Goal: Task Accomplishment & Management: Complete application form

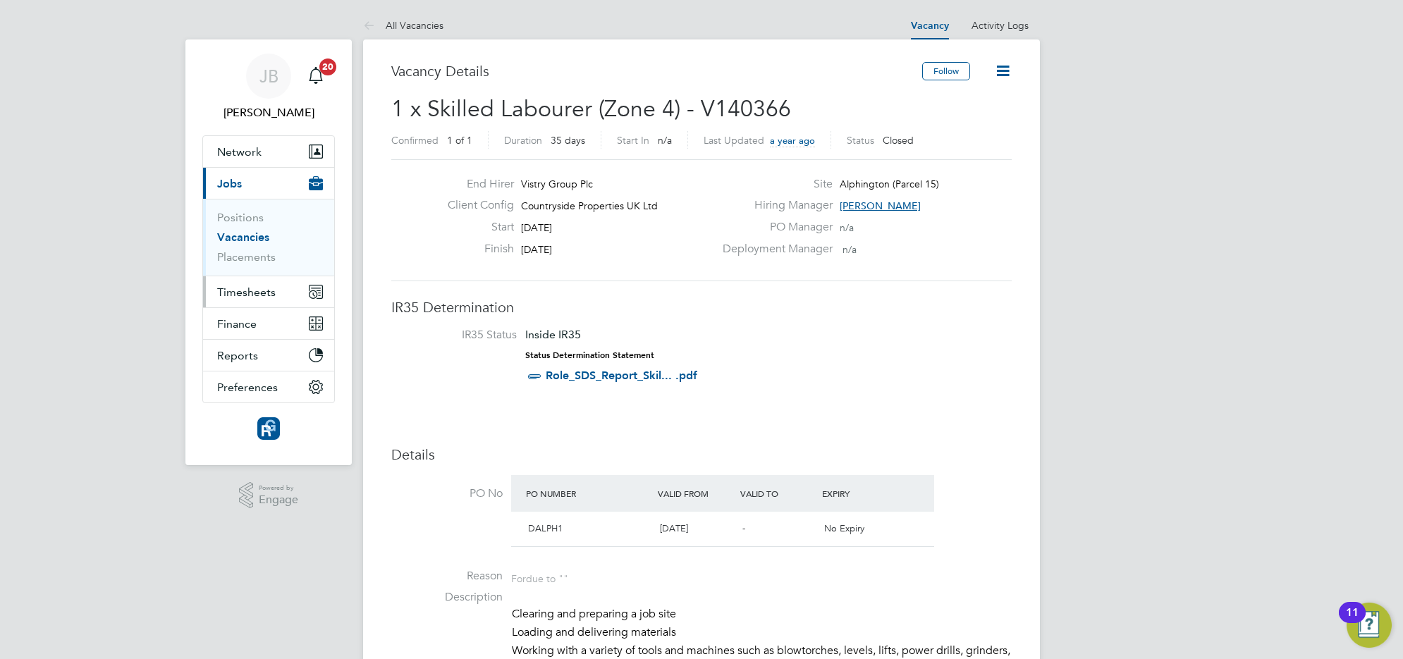
click at [254, 291] on span "Timesheets" at bounding box center [246, 292] width 59 height 13
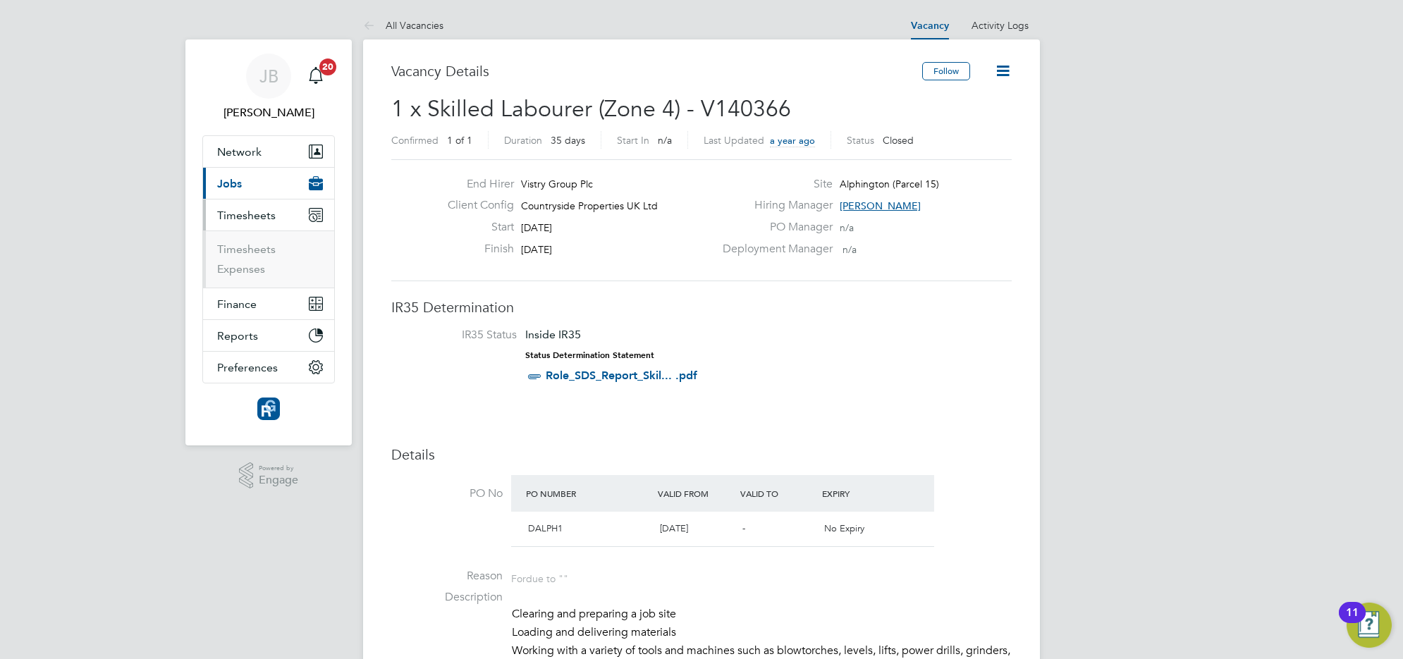
click at [252, 188] on button "Current page: Jobs" at bounding box center [268, 183] width 131 height 31
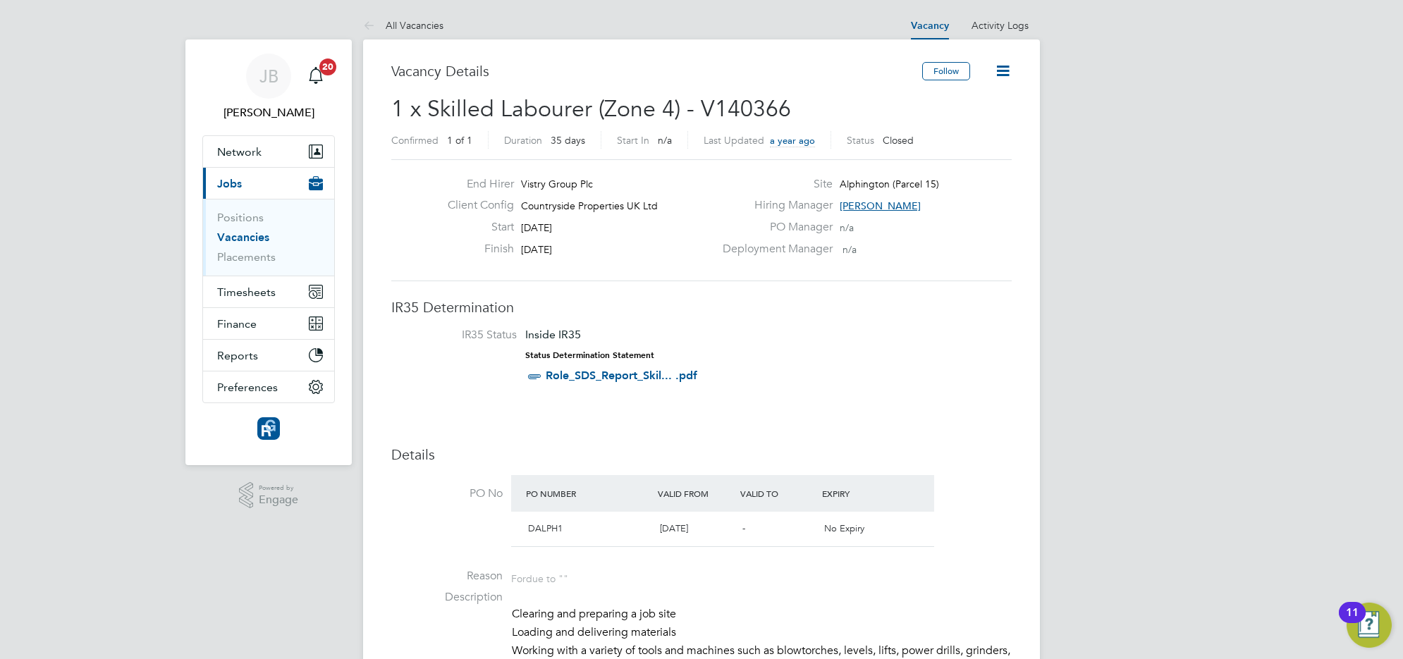
click at [252, 185] on button "Current page: Jobs" at bounding box center [268, 183] width 131 height 31
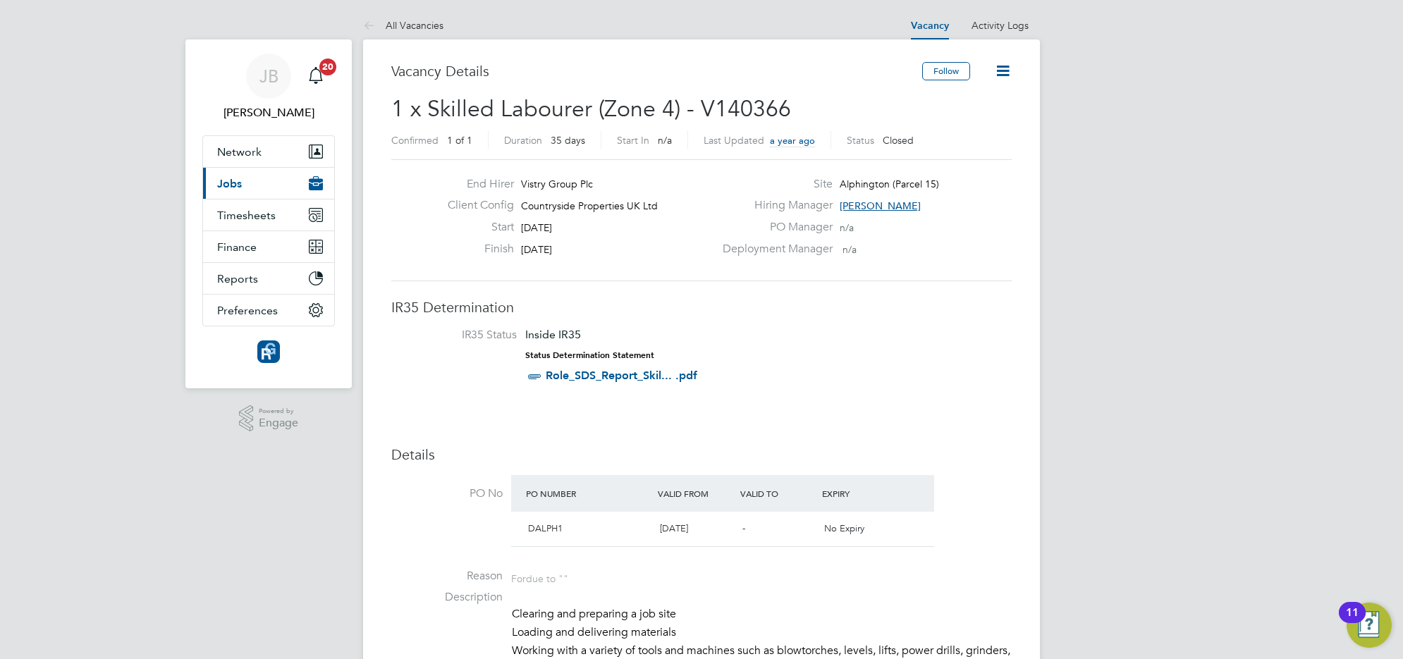
click at [233, 188] on span "Jobs" at bounding box center [229, 183] width 25 height 13
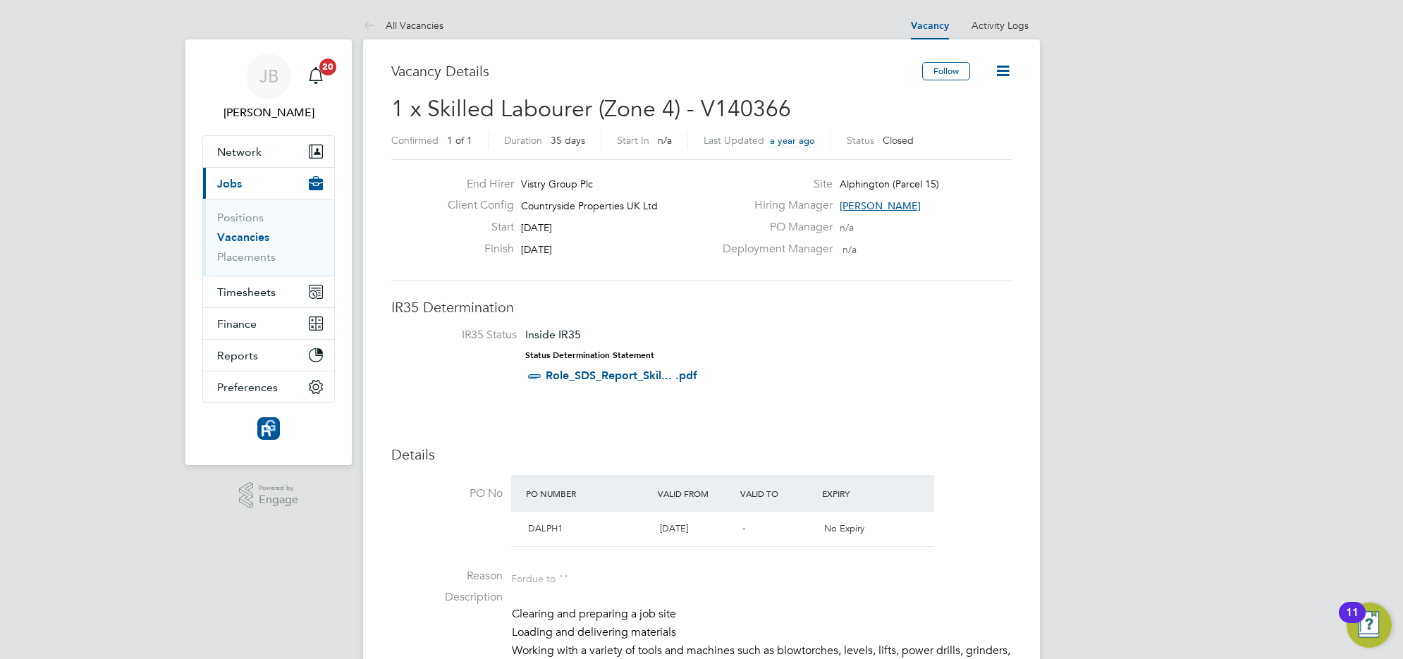
click at [224, 188] on span "Jobs" at bounding box center [229, 183] width 25 height 13
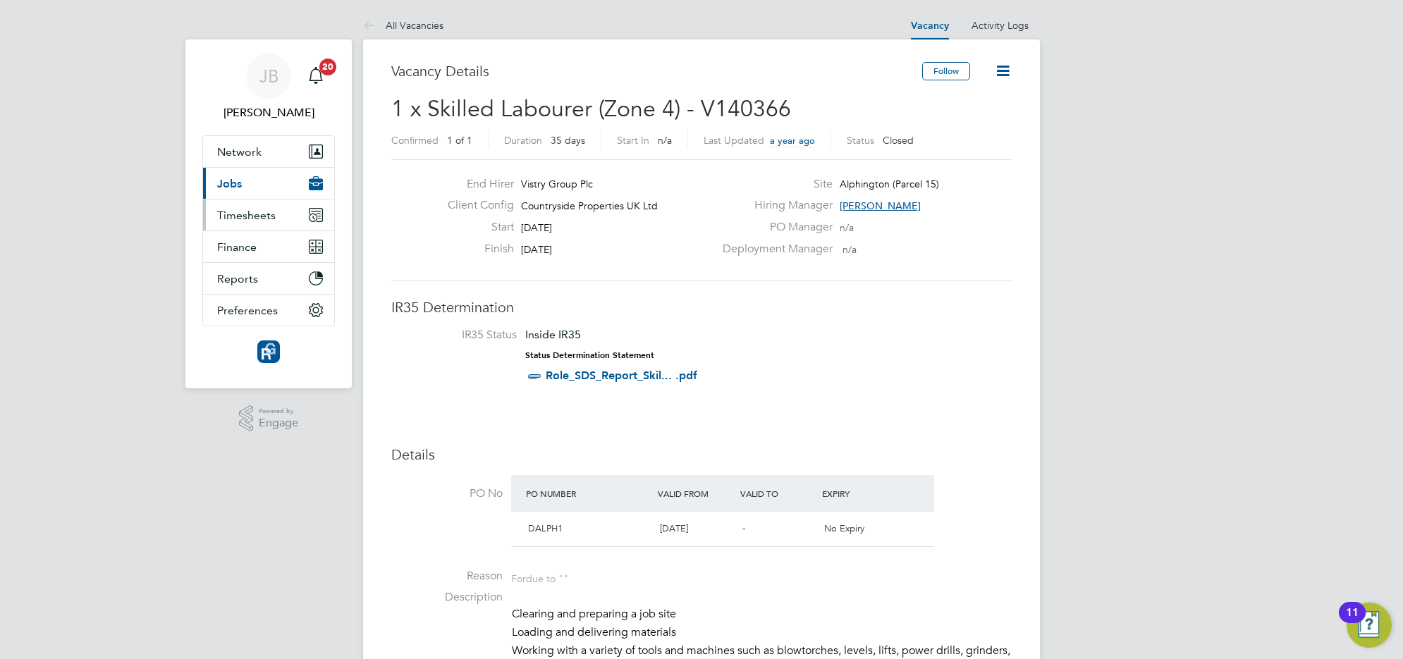
click at [272, 213] on span "Timesheets" at bounding box center [246, 215] width 59 height 13
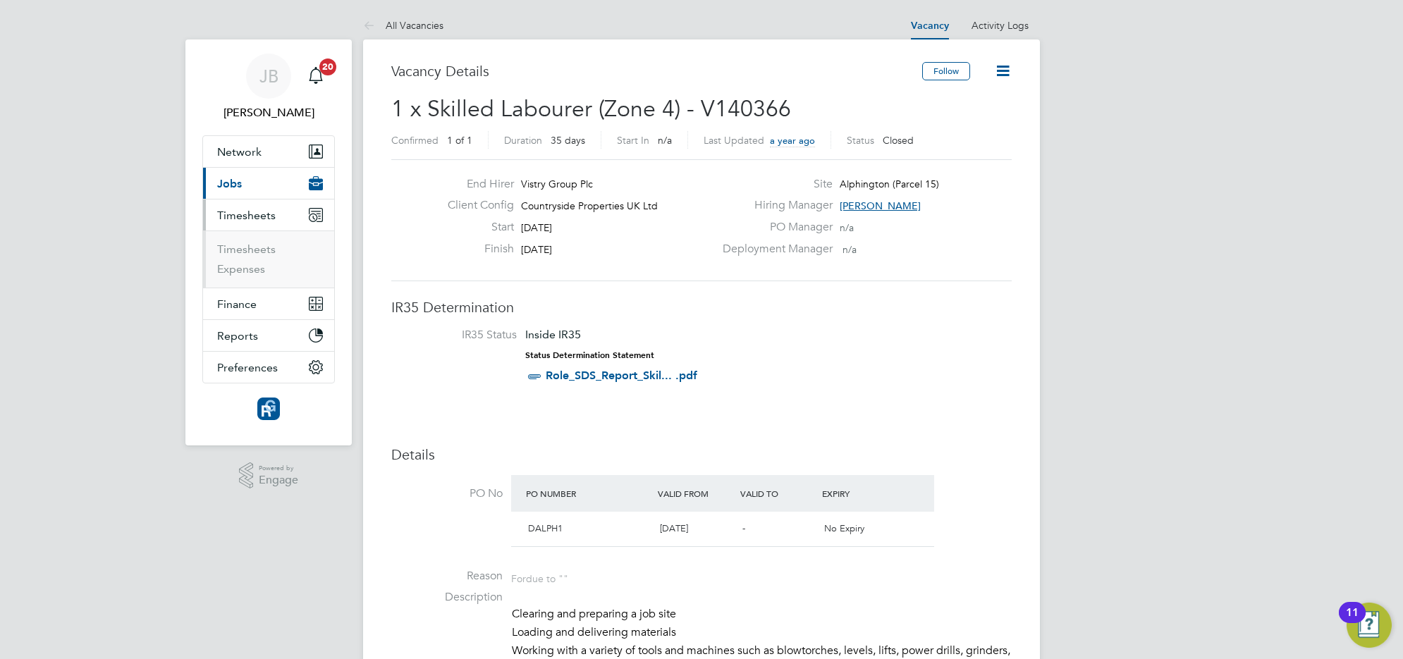
click at [252, 192] on button "Current page: Jobs" at bounding box center [268, 183] width 131 height 31
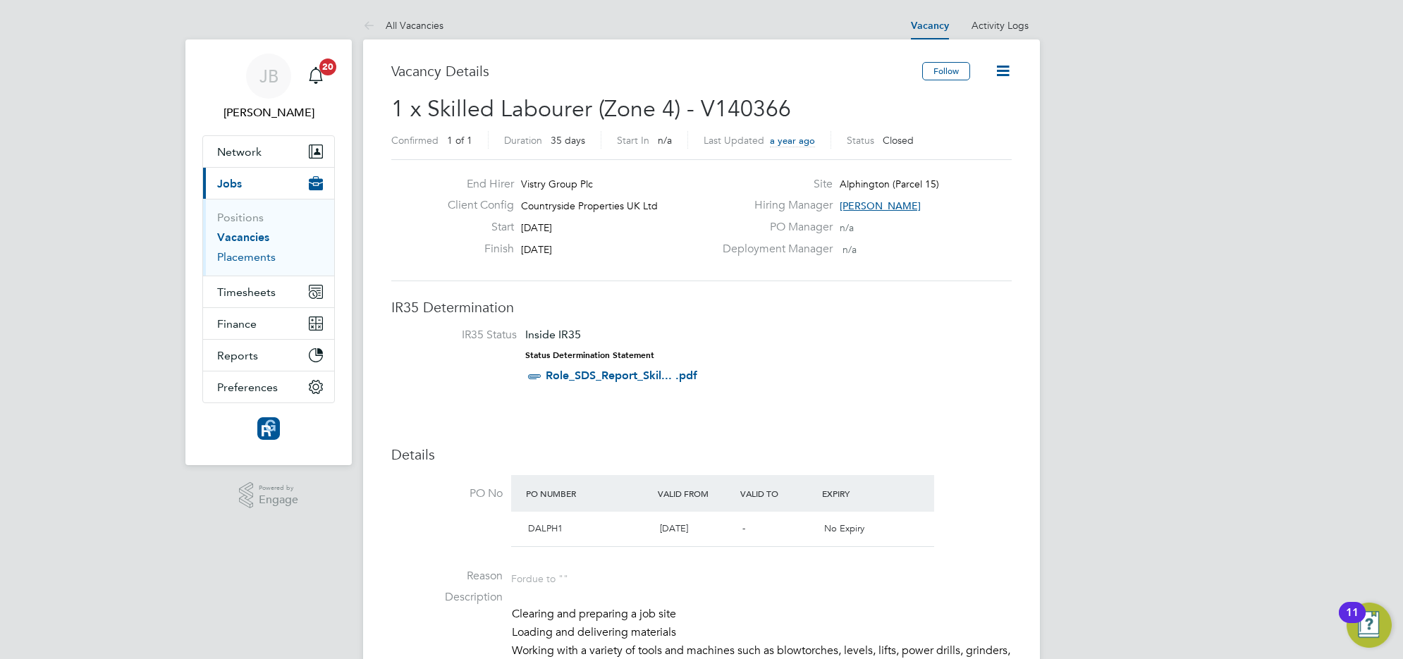
click at [248, 260] on link "Placements" at bounding box center [246, 256] width 59 height 13
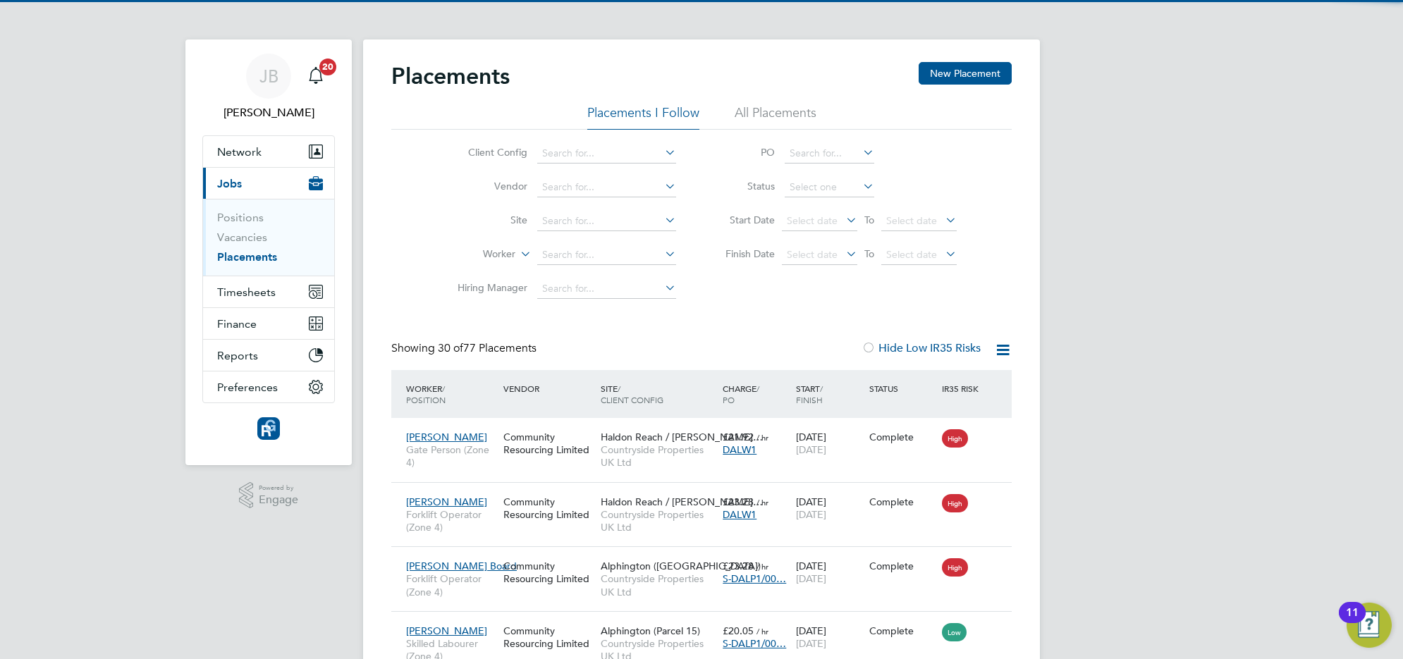
scroll to position [54, 122]
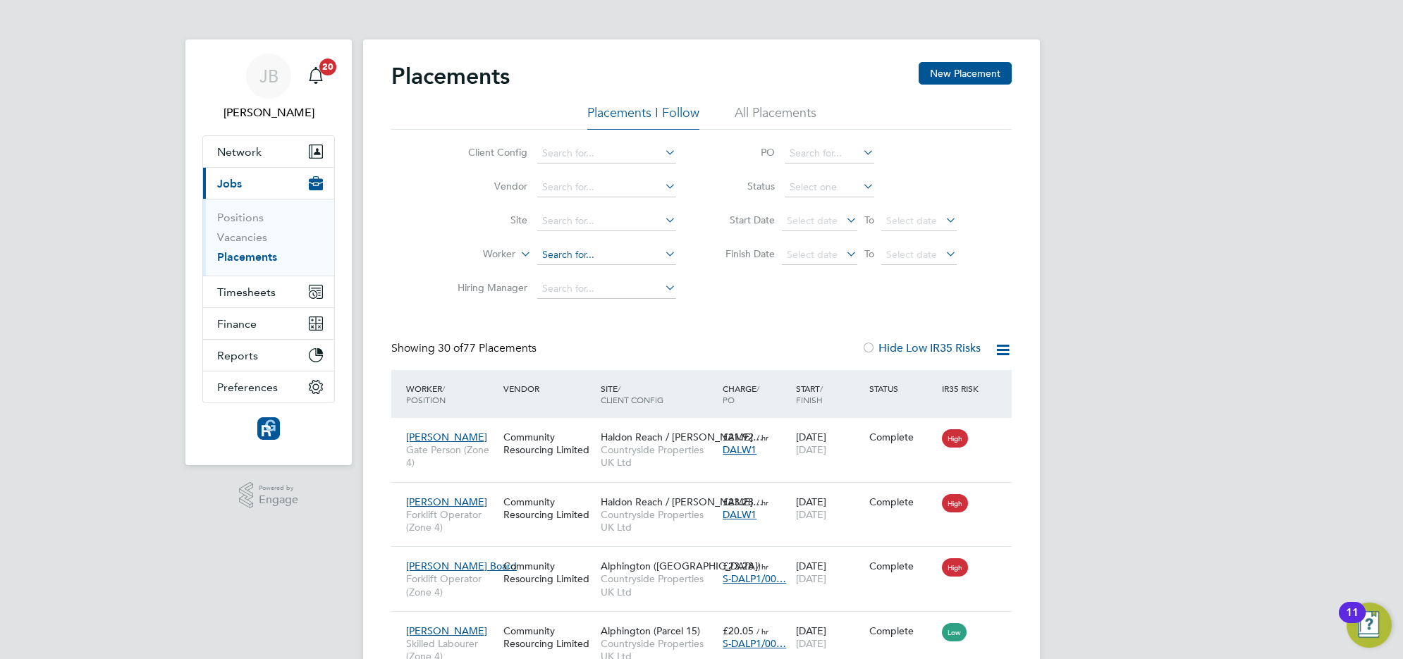
click at [597, 248] on input at bounding box center [606, 255] width 139 height 20
click at [572, 265] on li "Phi lip [PERSON_NAME]" at bounding box center [607, 273] width 140 height 19
type input "[PERSON_NAME]"
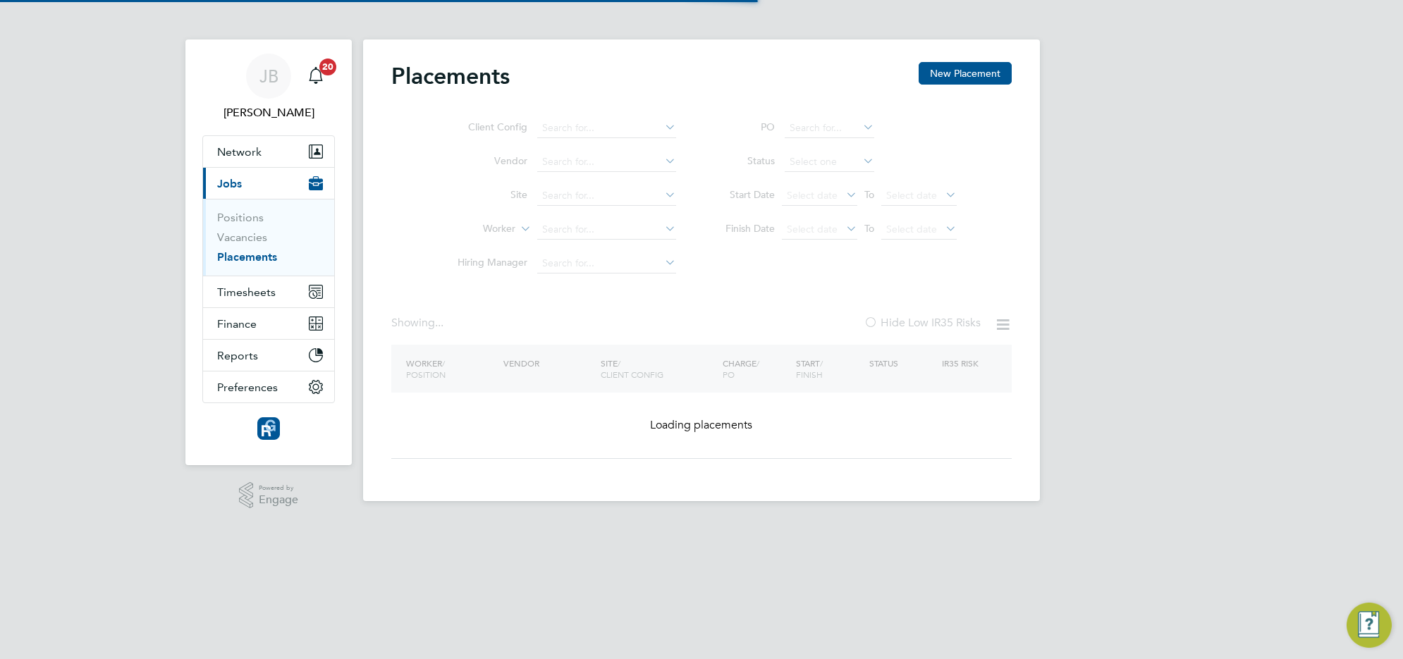
type input "[PERSON_NAME]"
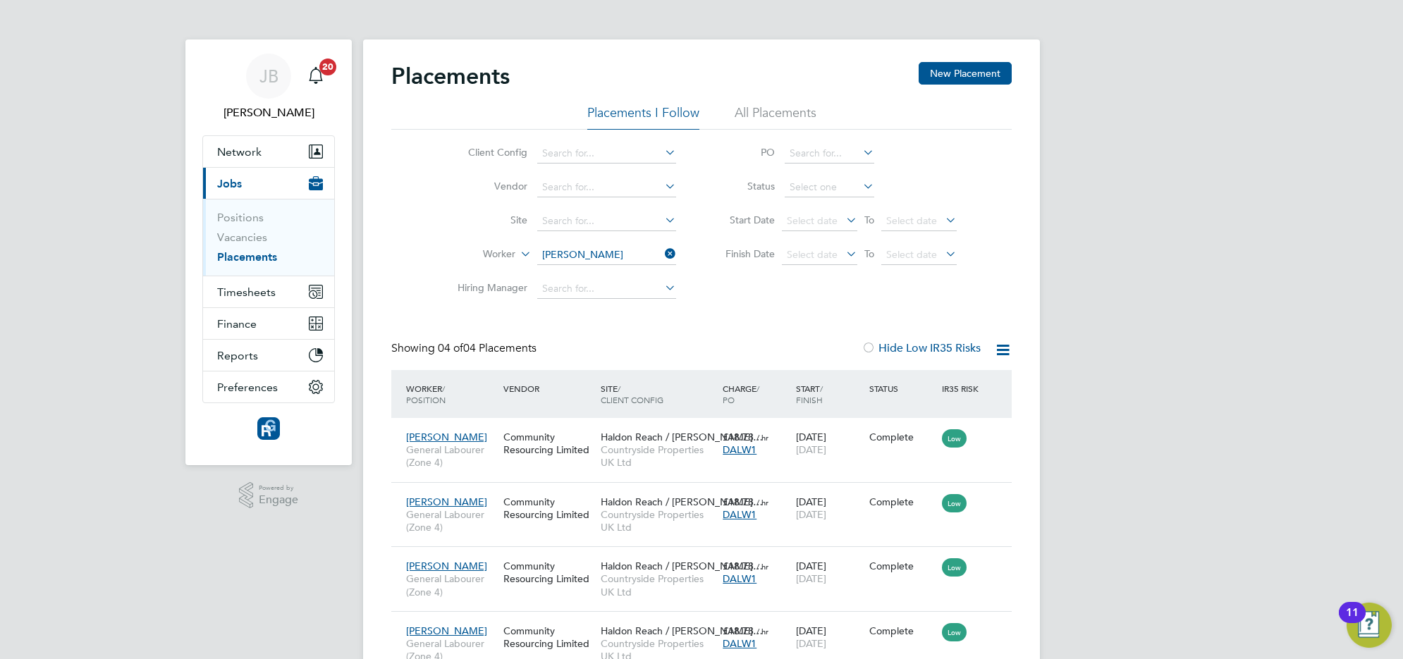
scroll to position [83, 0]
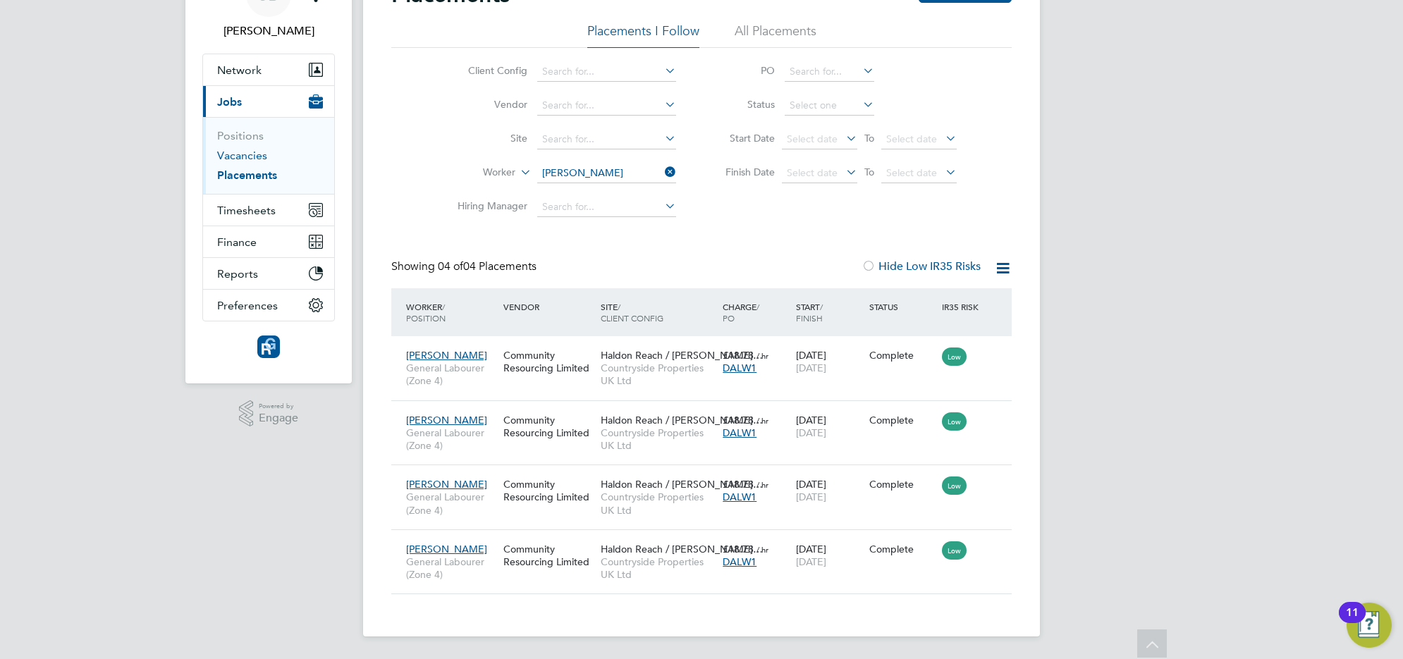
click at [256, 152] on link "Vacancies" at bounding box center [242, 155] width 50 height 13
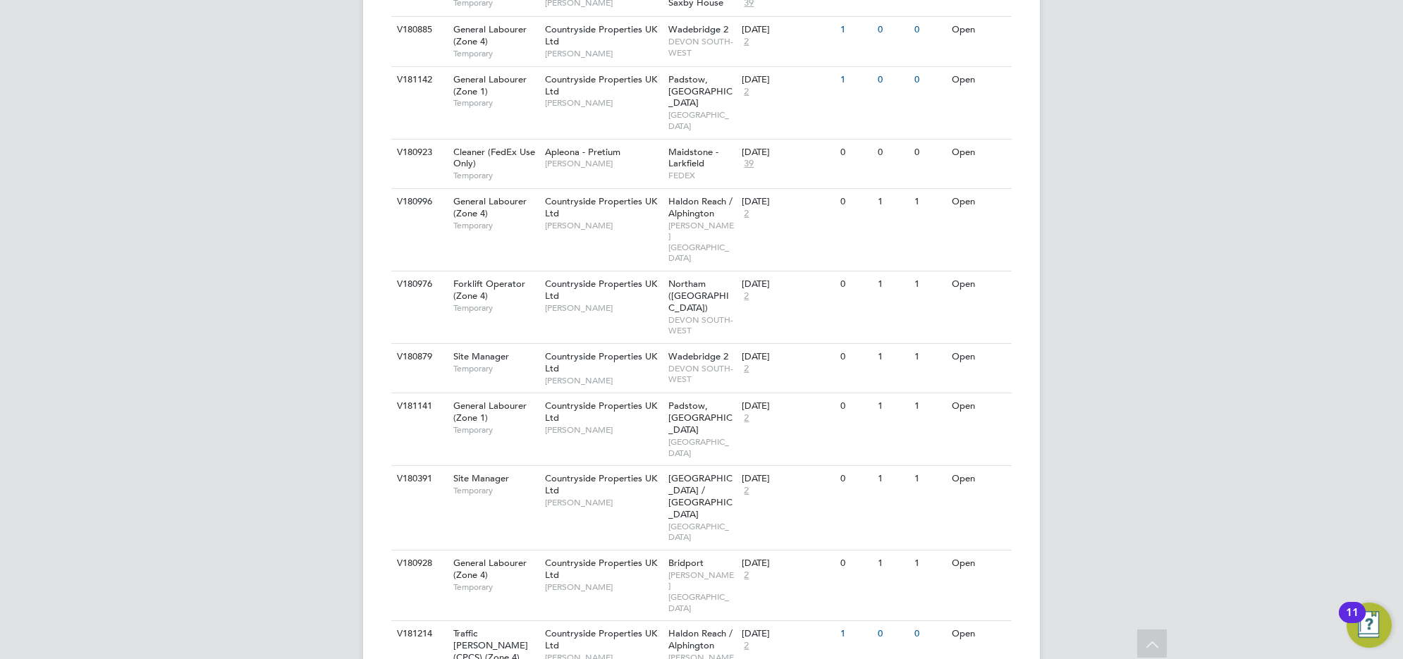
scroll to position [580, 0]
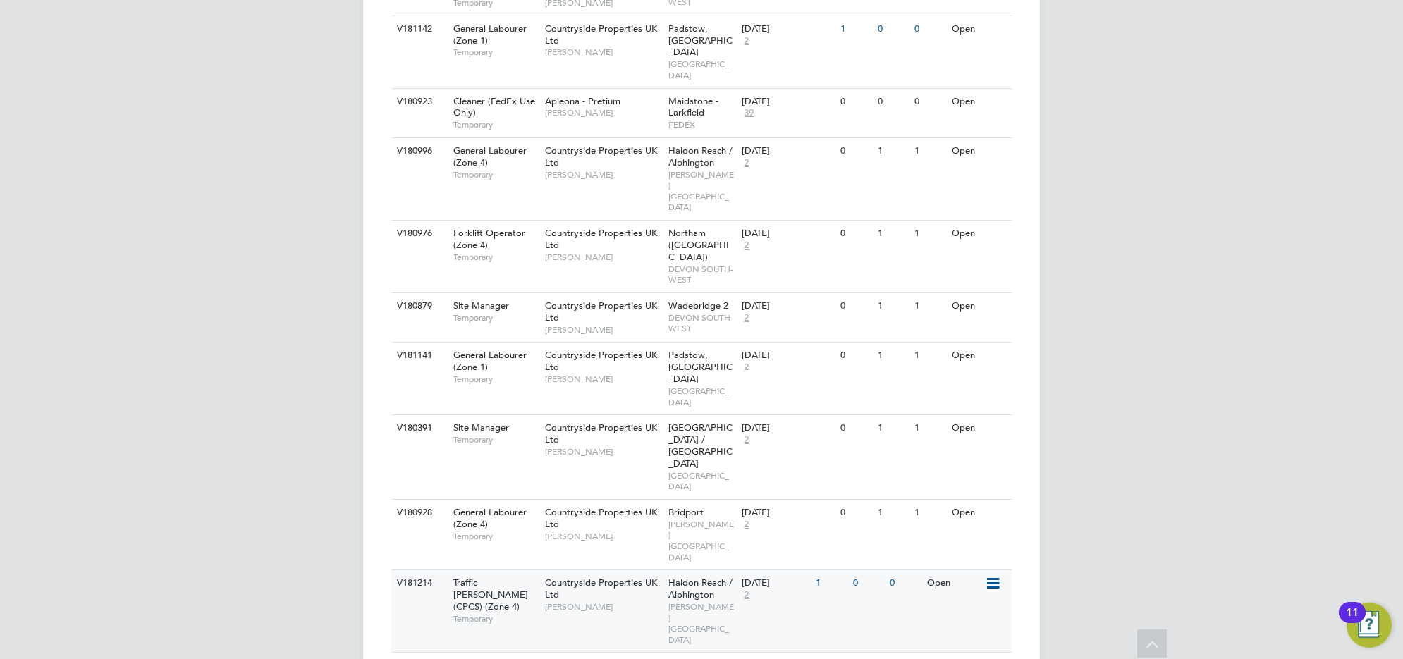
click at [463, 577] on span "Traffic [PERSON_NAME] (CPCS) (Zone 4)" at bounding box center [490, 595] width 75 height 36
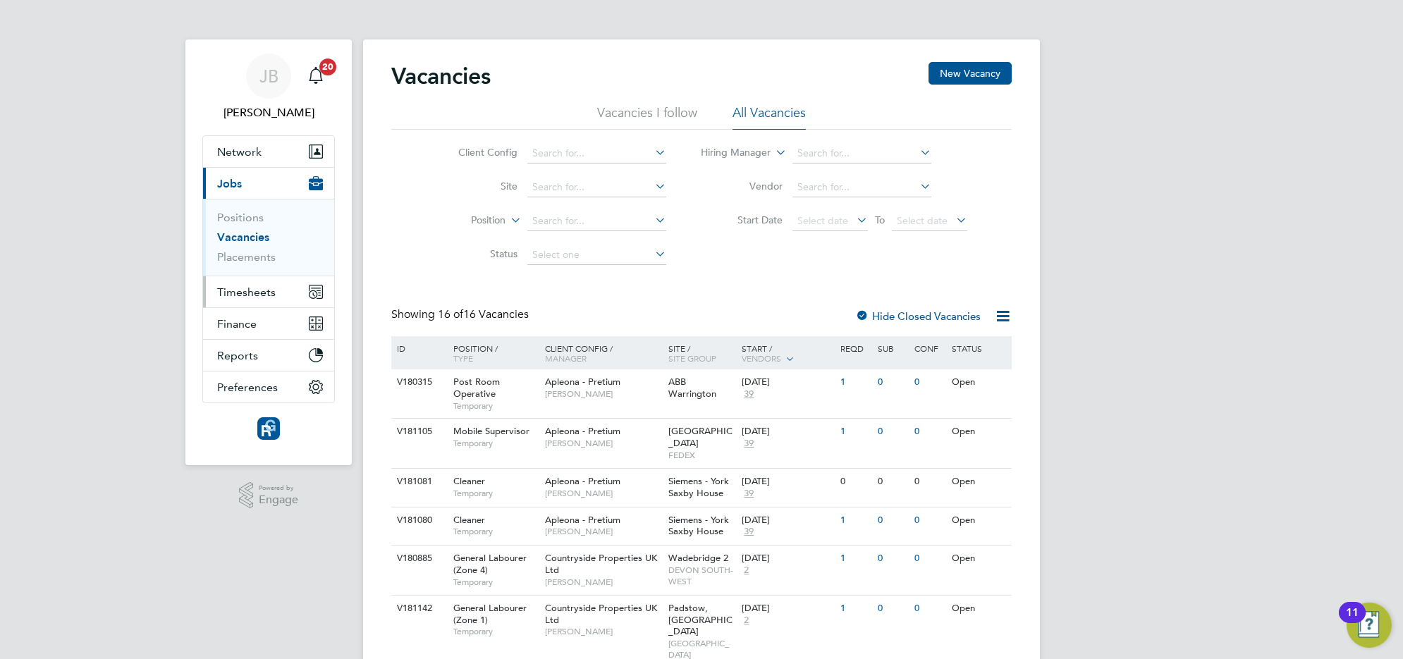
click at [256, 286] on span "Timesheets" at bounding box center [246, 292] width 59 height 13
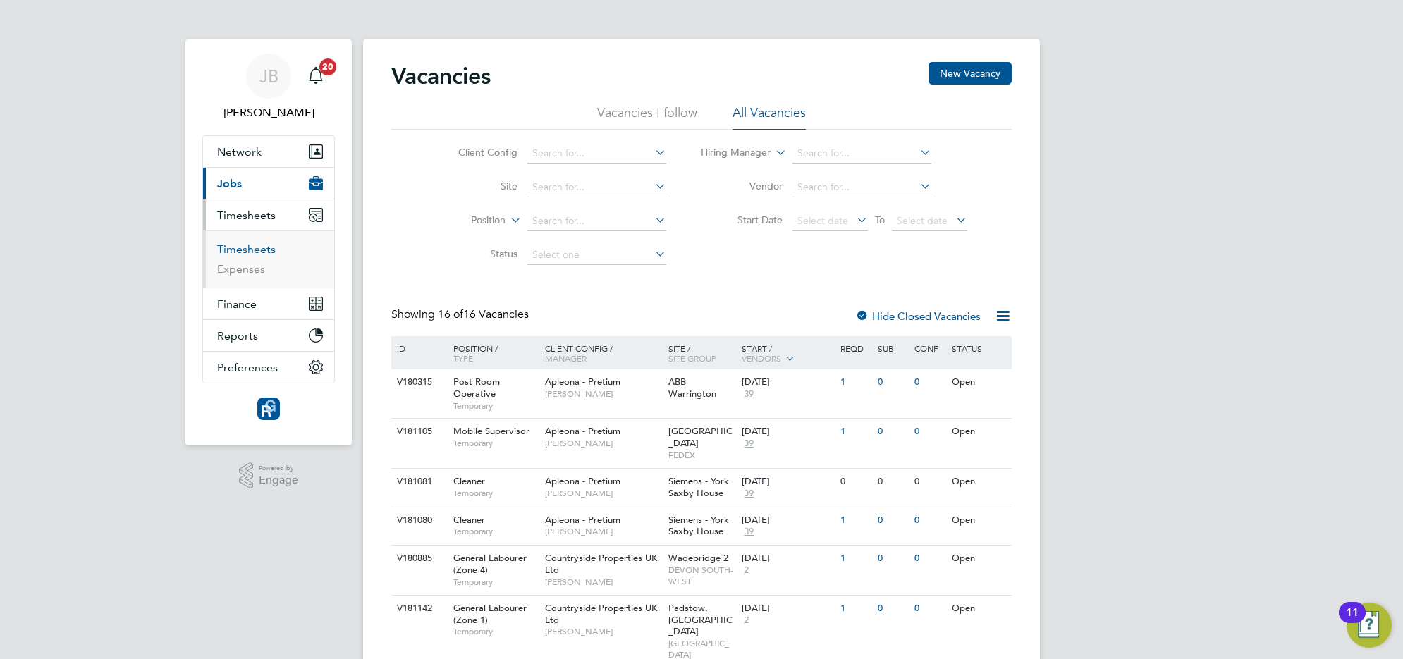
click at [245, 249] on link "Timesheets" at bounding box center [246, 249] width 59 height 13
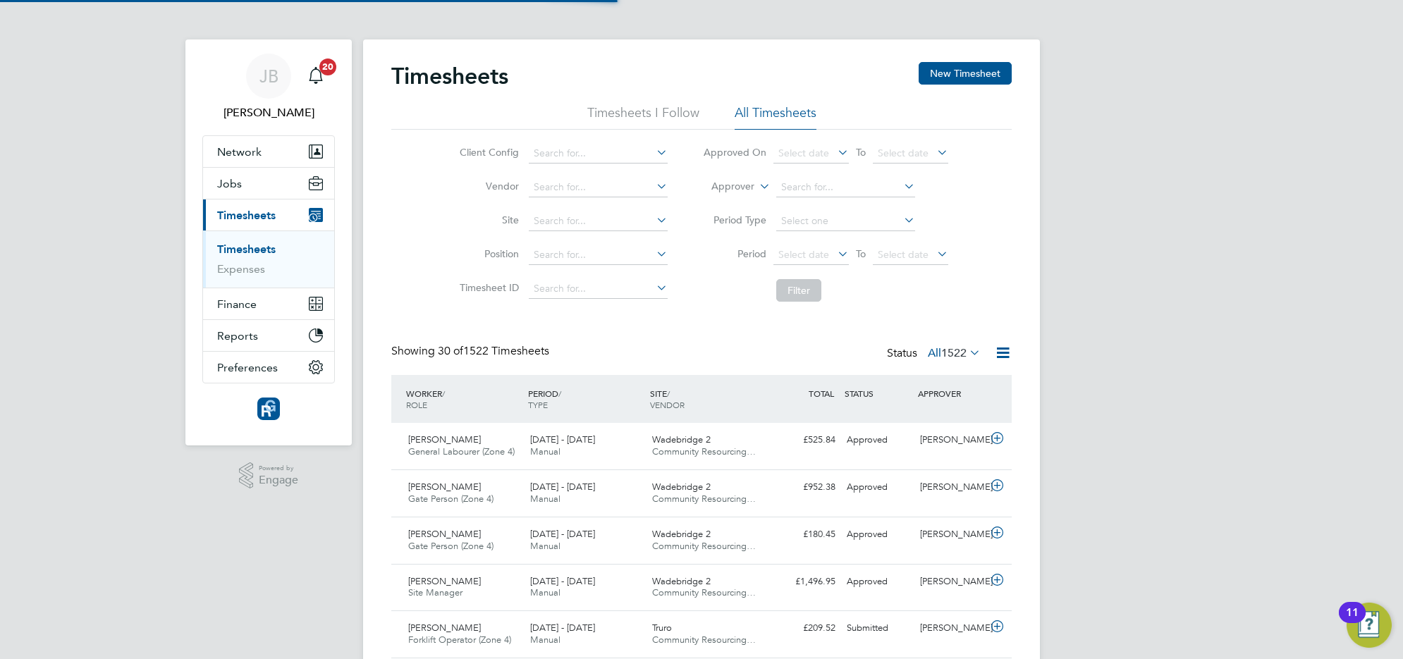
scroll to position [35, 122]
click at [950, 75] on button "New Timesheet" at bounding box center [965, 73] width 93 height 23
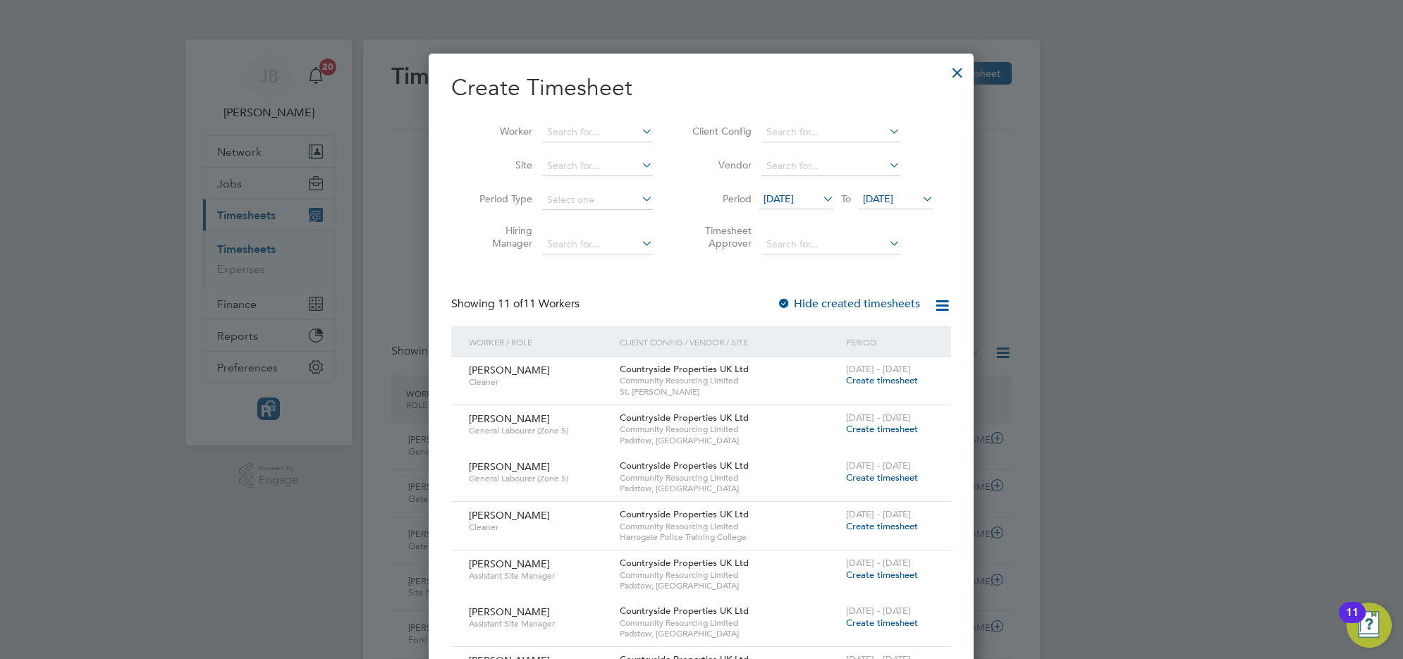
click at [820, 200] on icon at bounding box center [820, 199] width 0 height 20
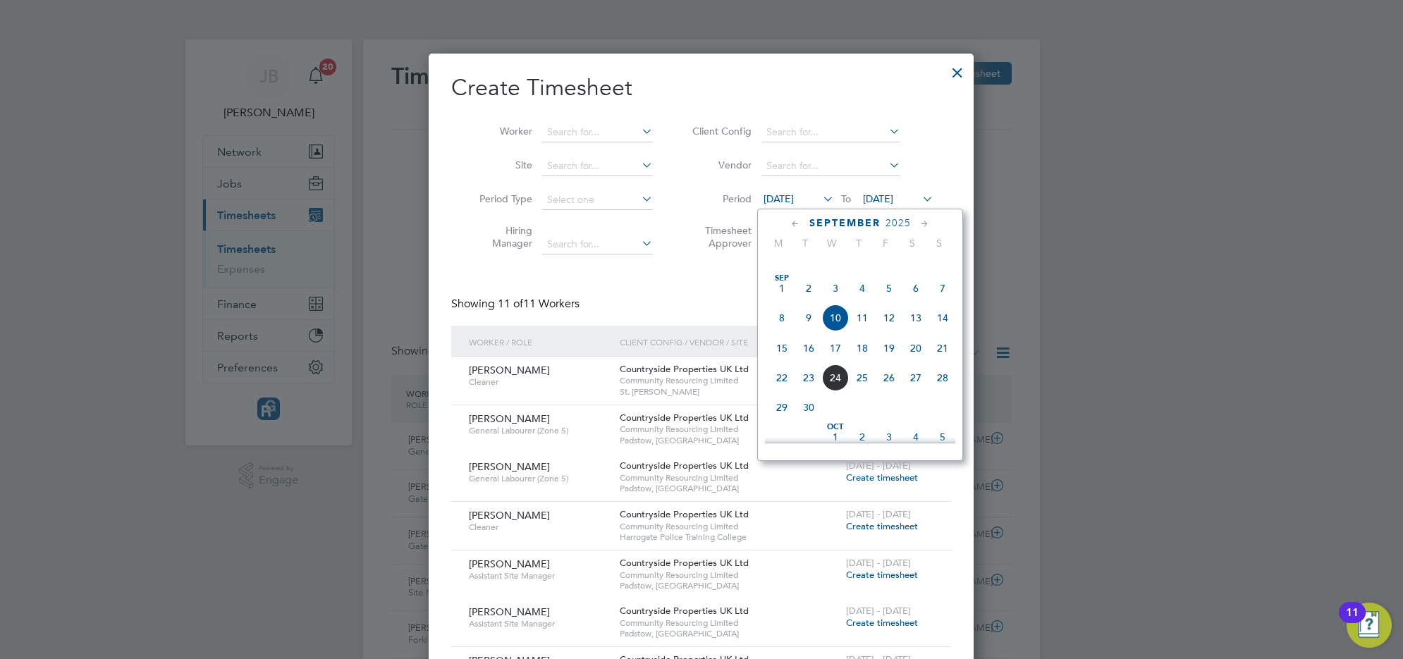
click at [783, 362] on span "15" at bounding box center [782, 348] width 27 height 27
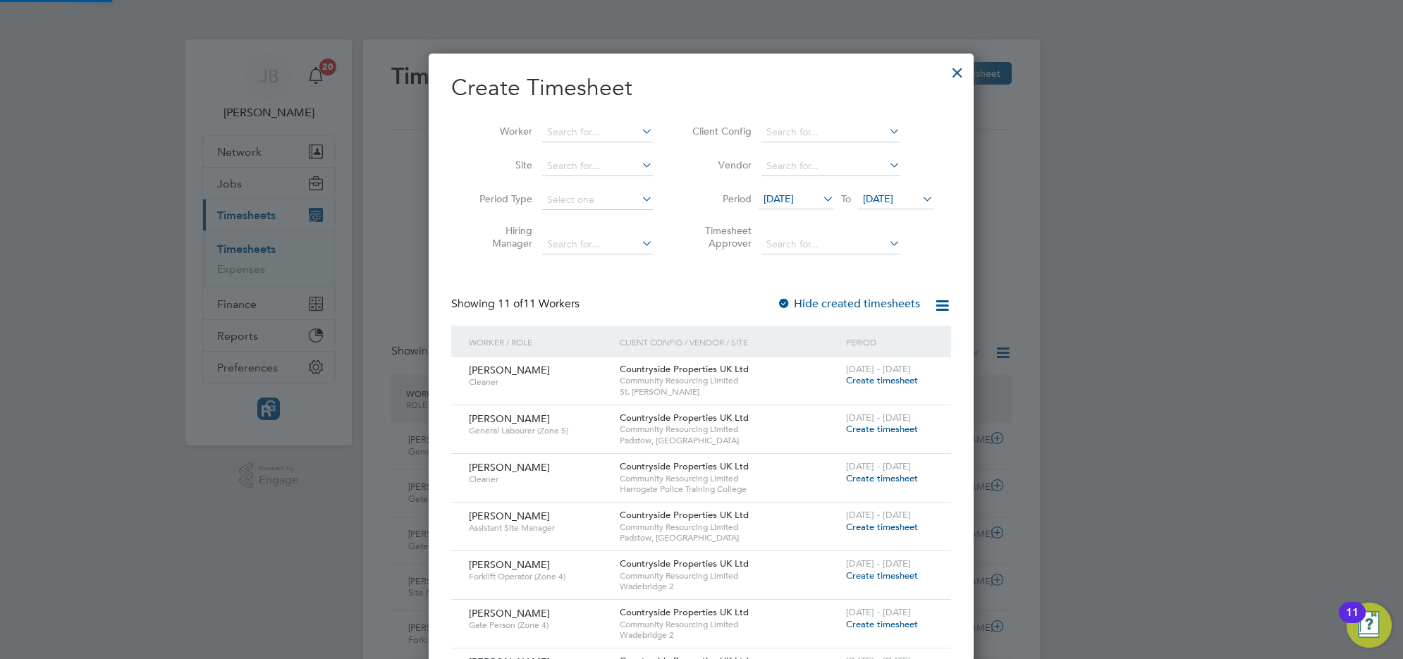
click at [893, 194] on span "17 Sep 2025" at bounding box center [878, 199] width 30 height 13
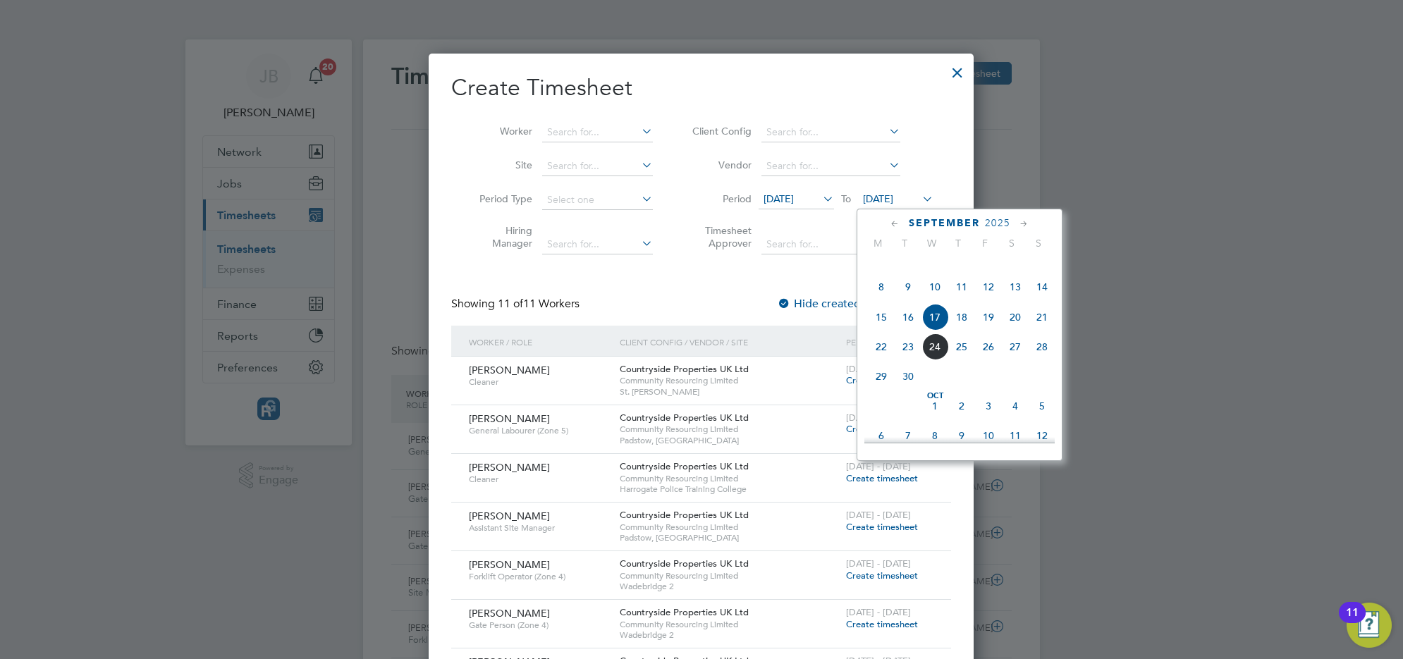
click at [1046, 331] on span "21" at bounding box center [1042, 317] width 27 height 27
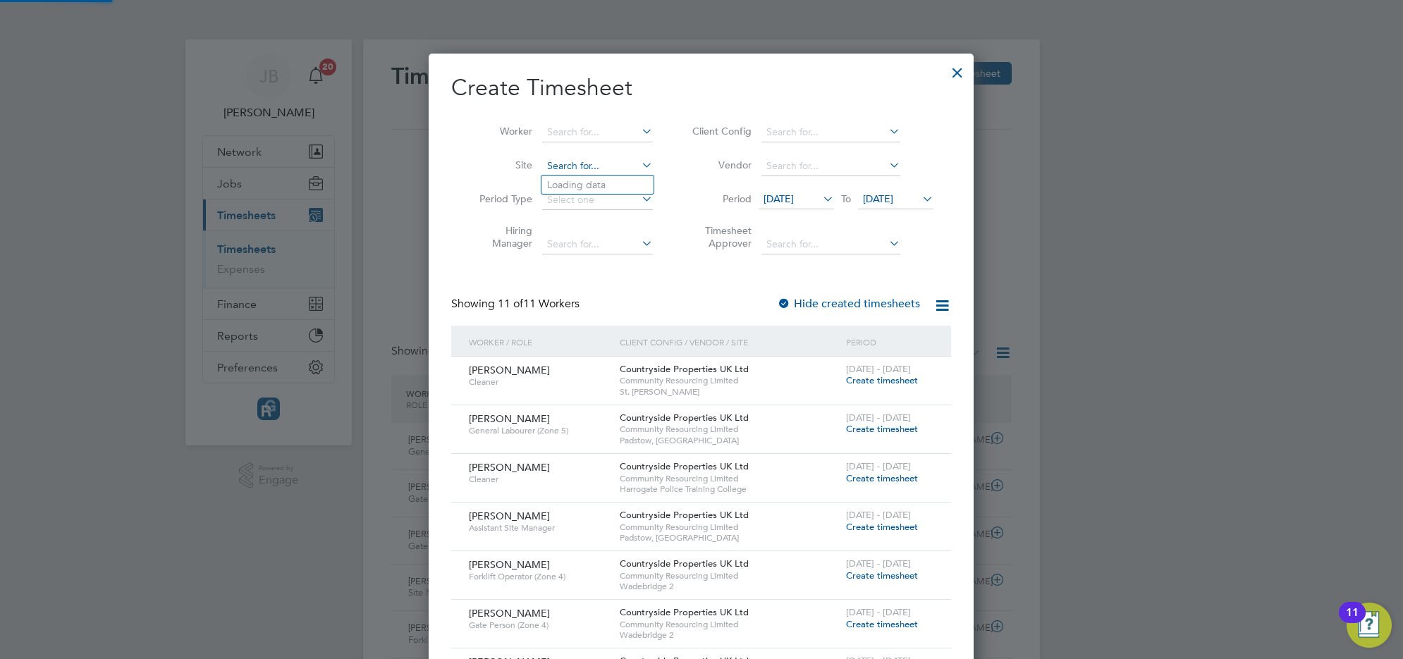
click at [582, 168] on input at bounding box center [597, 167] width 111 height 20
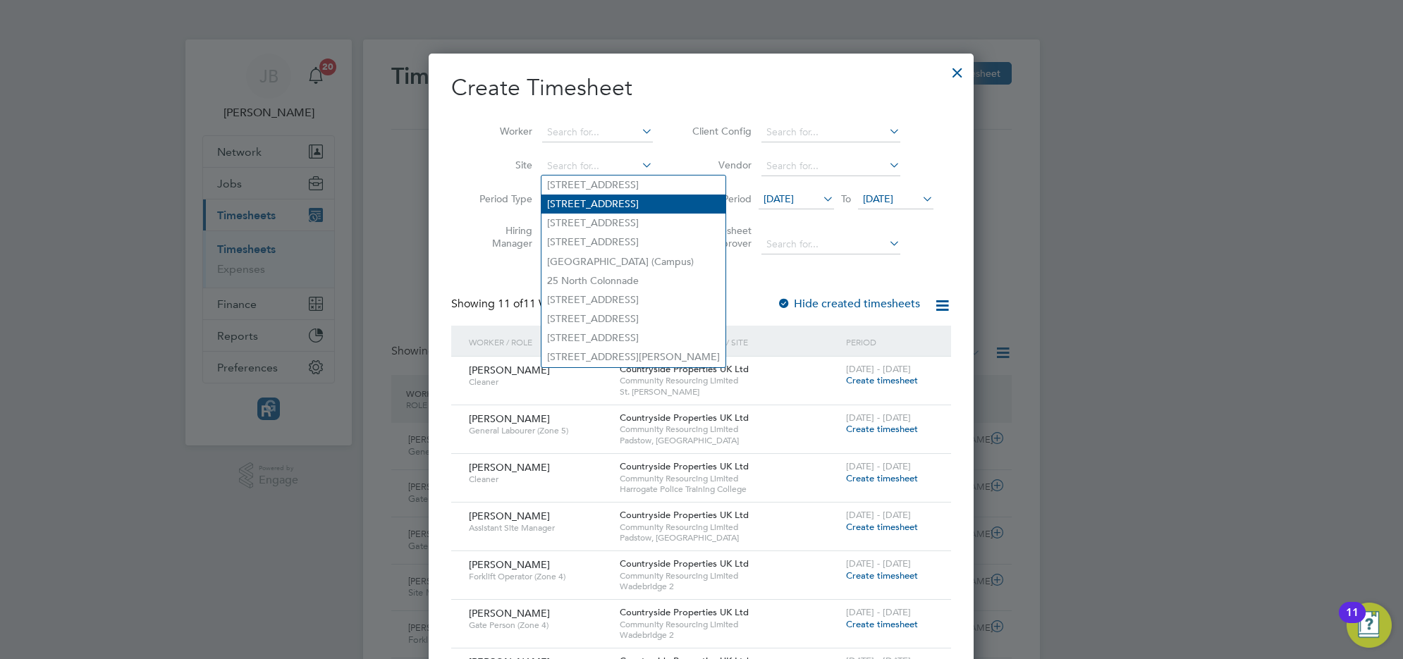
type input "p"
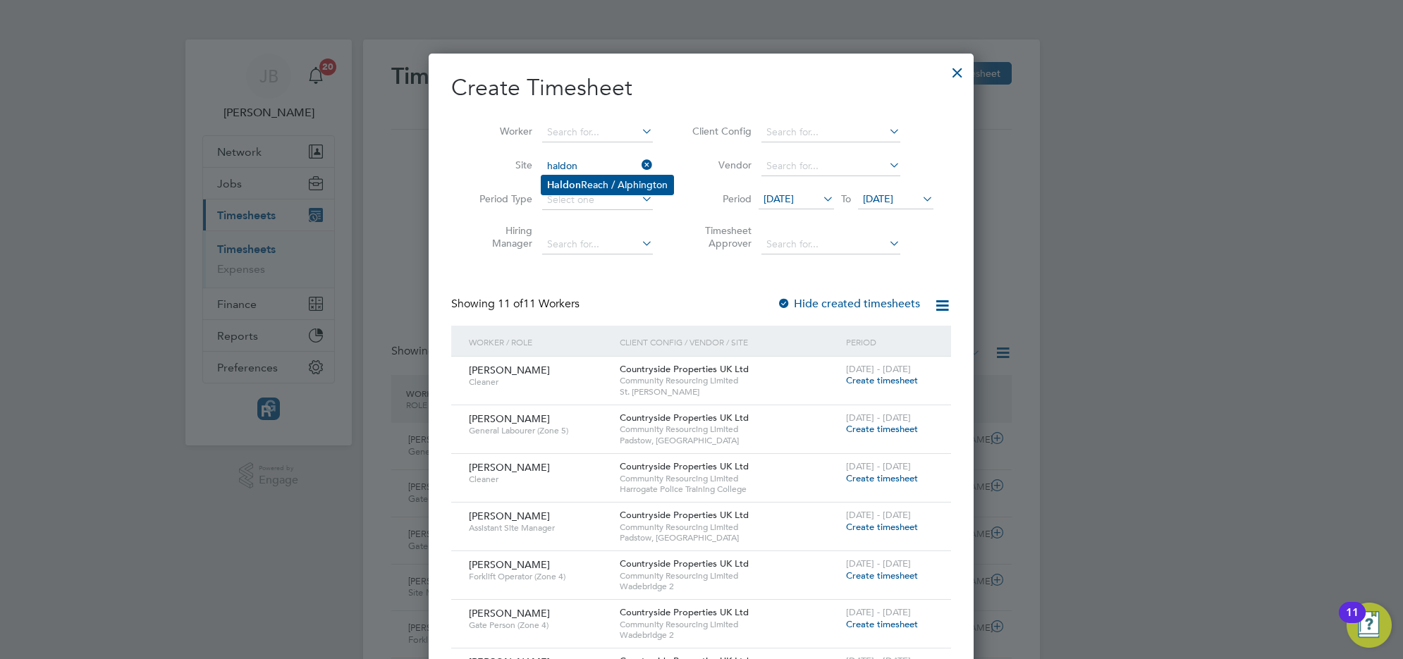
click at [594, 180] on li "Haldon Reach / Alphington" at bounding box center [608, 185] width 132 height 19
type input "Haldon Reach / Alphington"
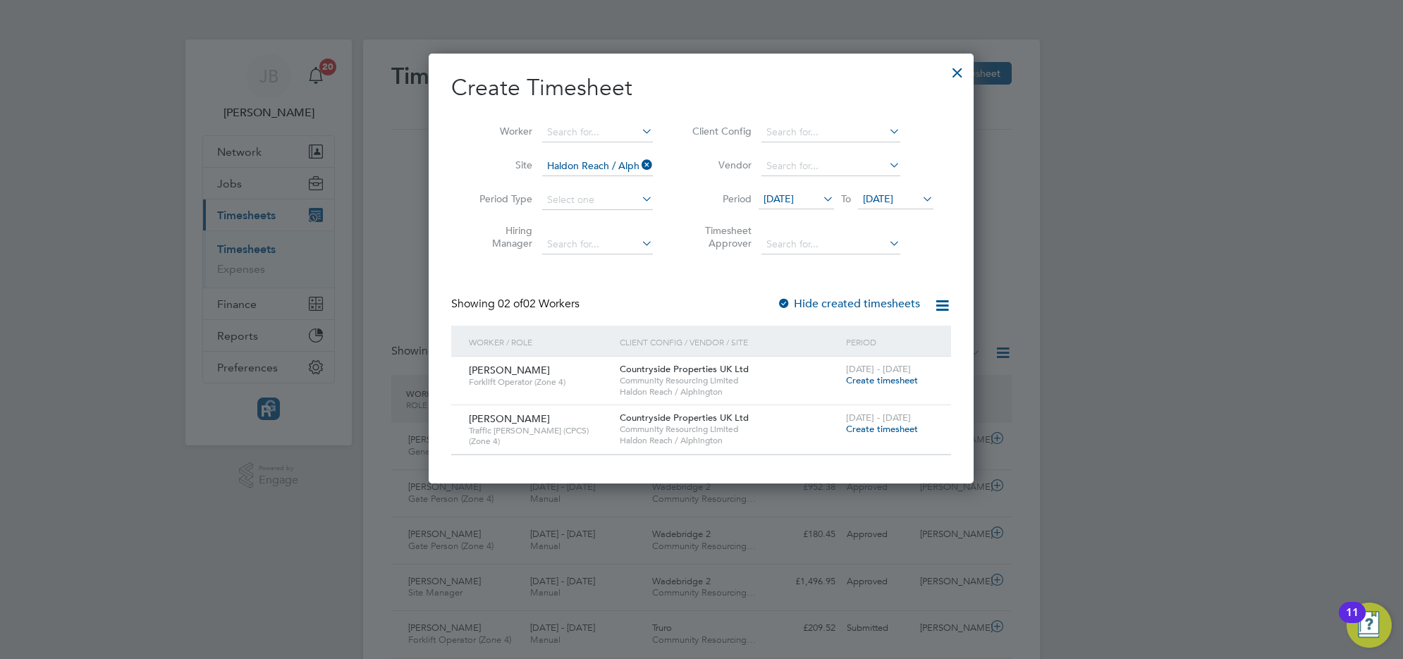
click at [881, 427] on span "Create timesheet" at bounding box center [882, 429] width 72 height 12
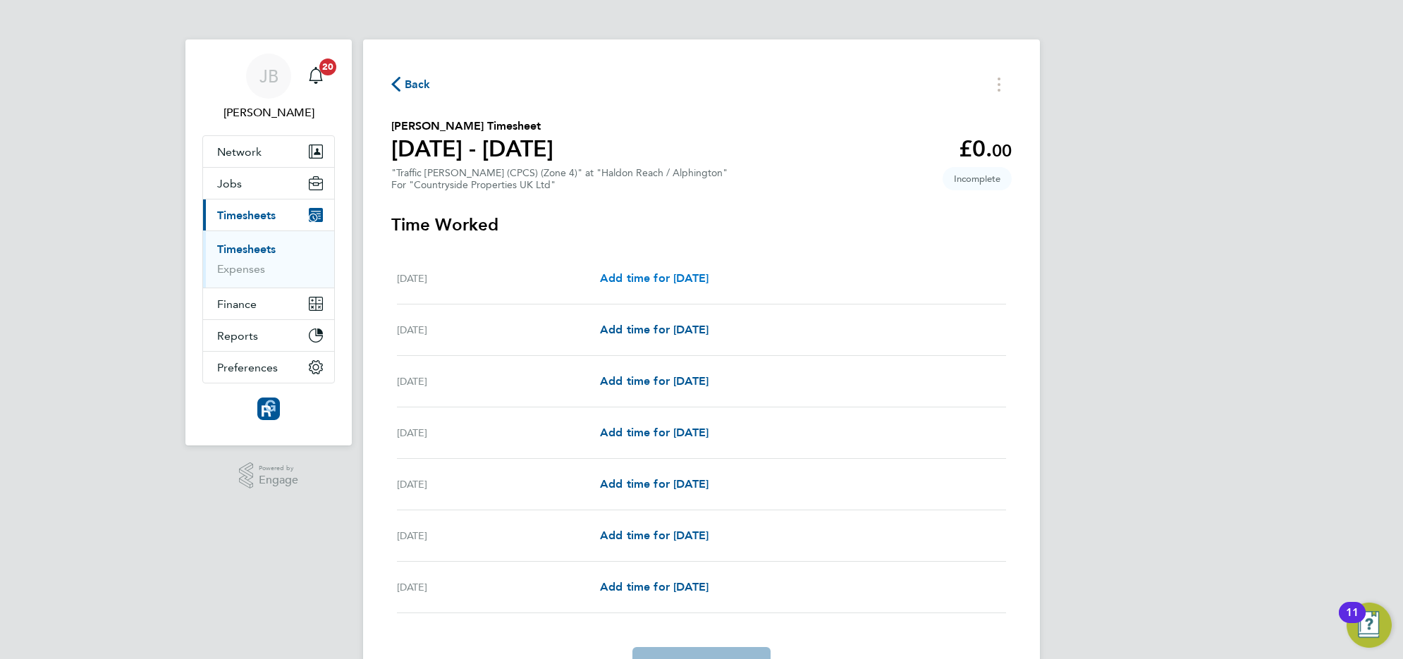
click at [668, 274] on span "Add time for Mon 15 Sep" at bounding box center [654, 278] width 109 height 13
select select "30"
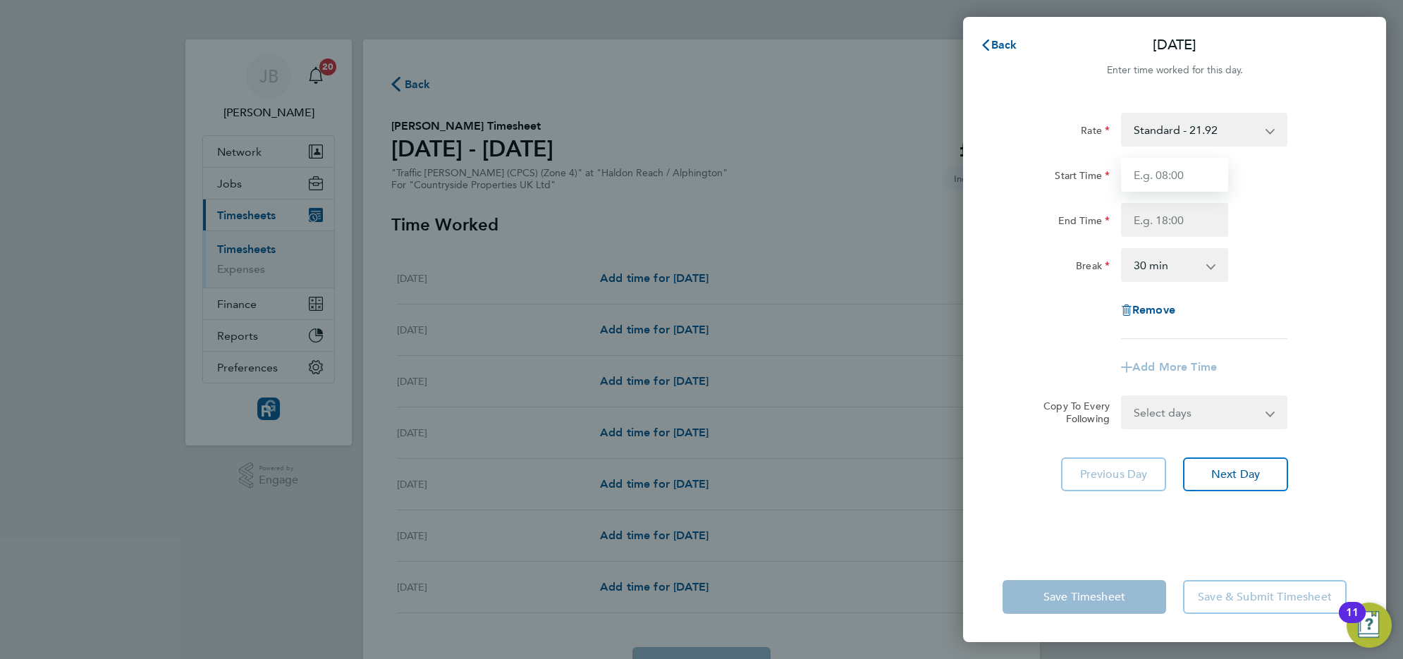
click at [1146, 174] on input "Start Time" at bounding box center [1174, 175] width 107 height 34
type input "07:30"
type input "17:00"
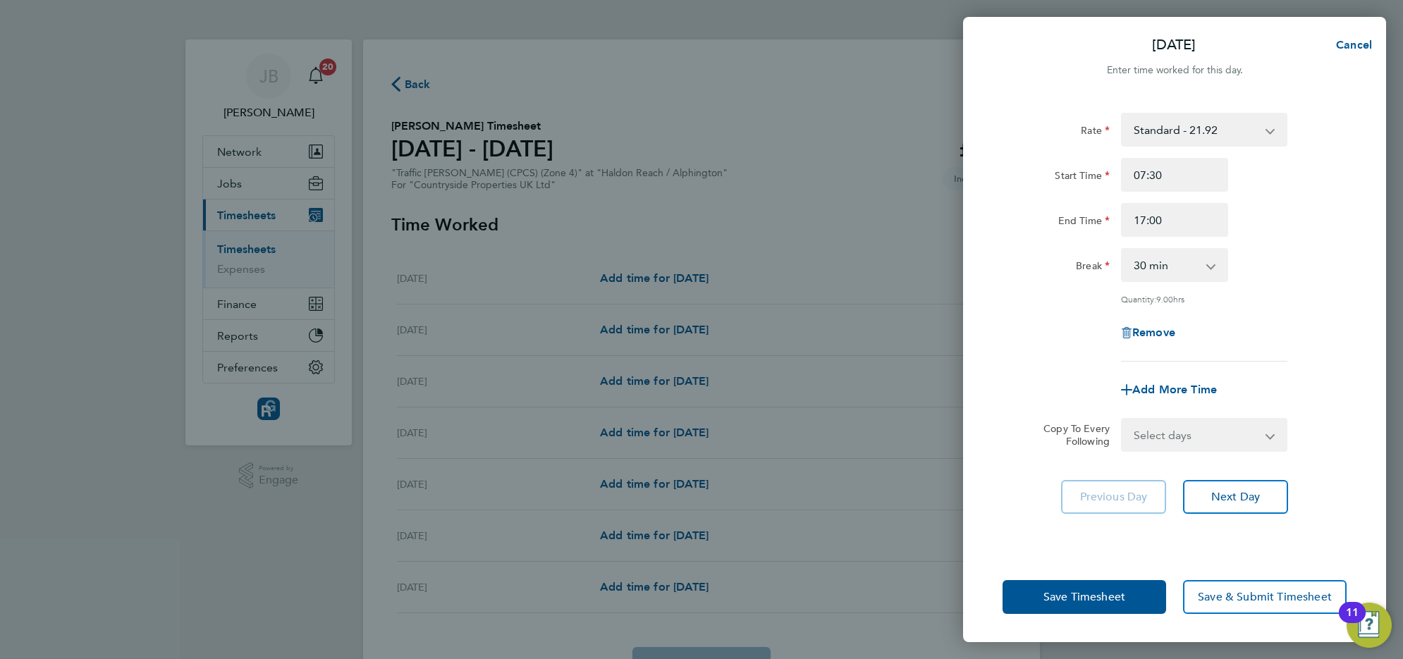
click at [991, 216] on div "Rate Standard - 21.92 Standrad - 21.92 Start Time 07:30 End Time 17:00 Break 0 …" at bounding box center [1174, 324] width 423 height 456
click at [1292, 311] on div "Rate Standard - 21.92 Standrad - 21.92 Start Time 07:30 End Time 17:00 Break 0 …" at bounding box center [1175, 237] width 344 height 249
click at [1246, 505] on button "Next Day" at bounding box center [1235, 497] width 105 height 34
select select "30"
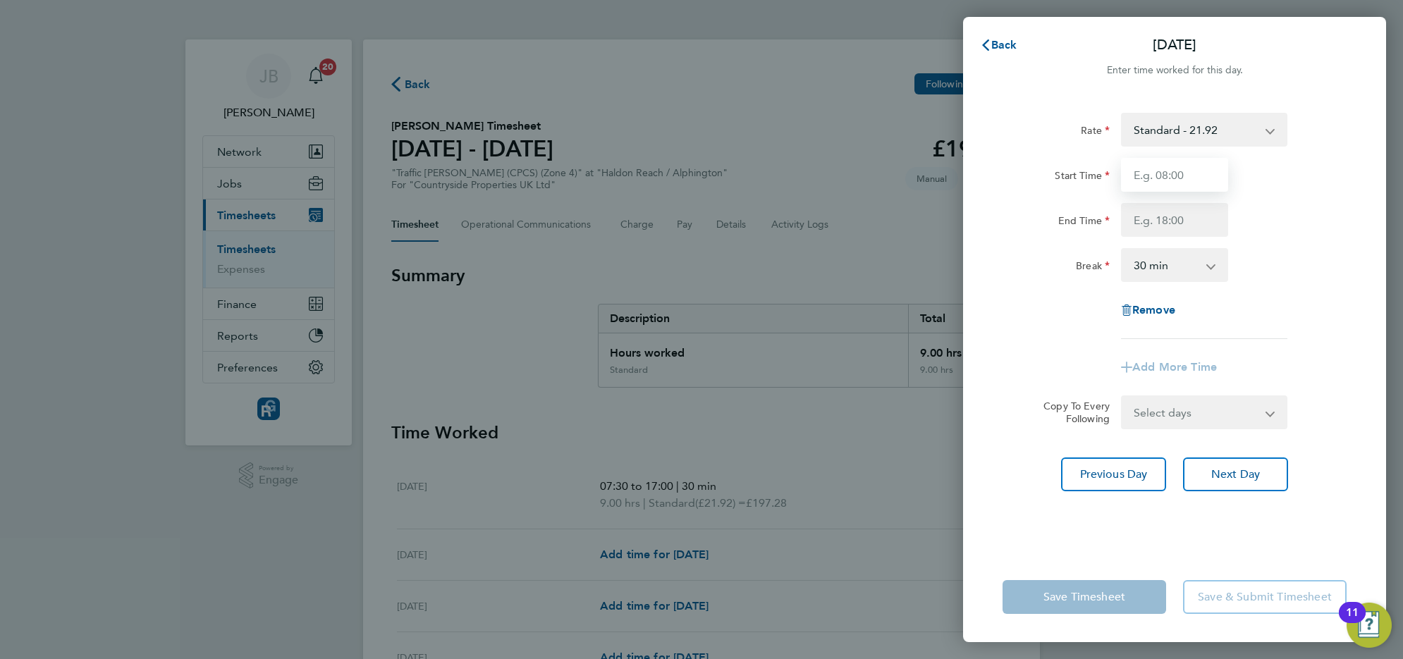
click at [1164, 175] on input "Start Time" at bounding box center [1174, 175] width 107 height 34
type input "07:30"
type input "17:00"
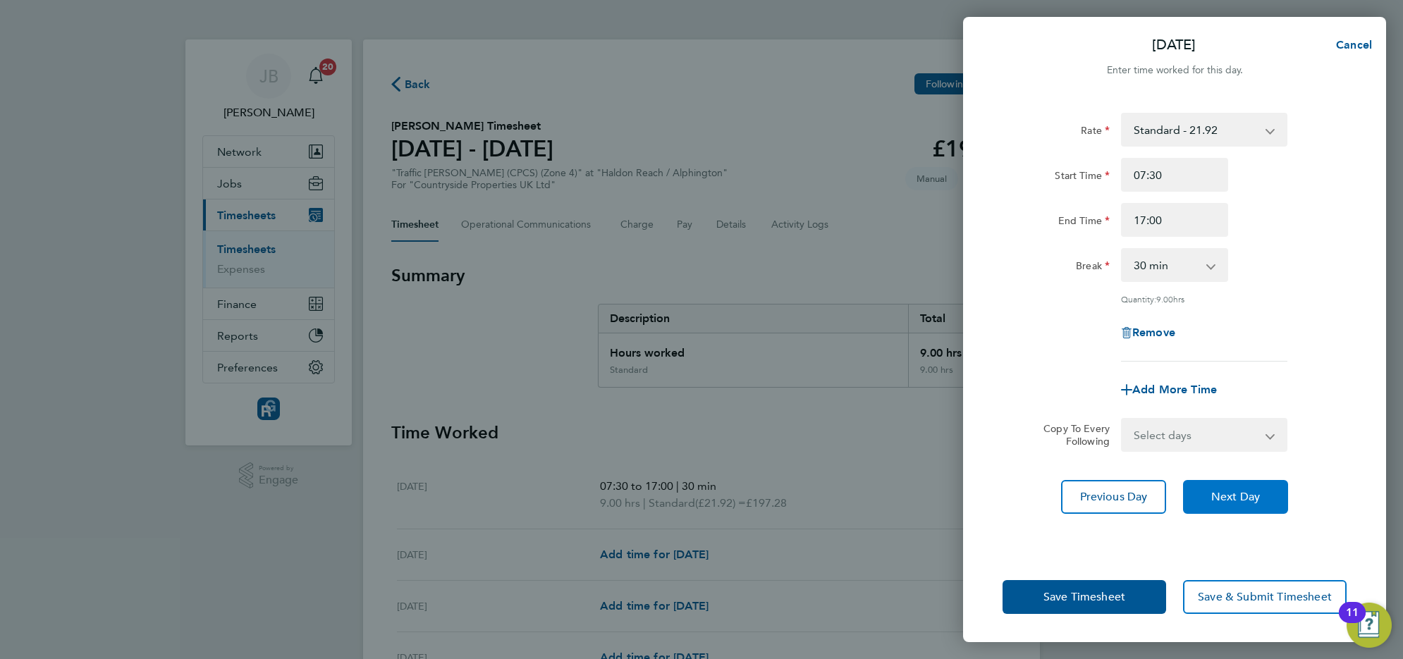
click at [1231, 490] on span "Next Day" at bounding box center [1236, 497] width 49 height 14
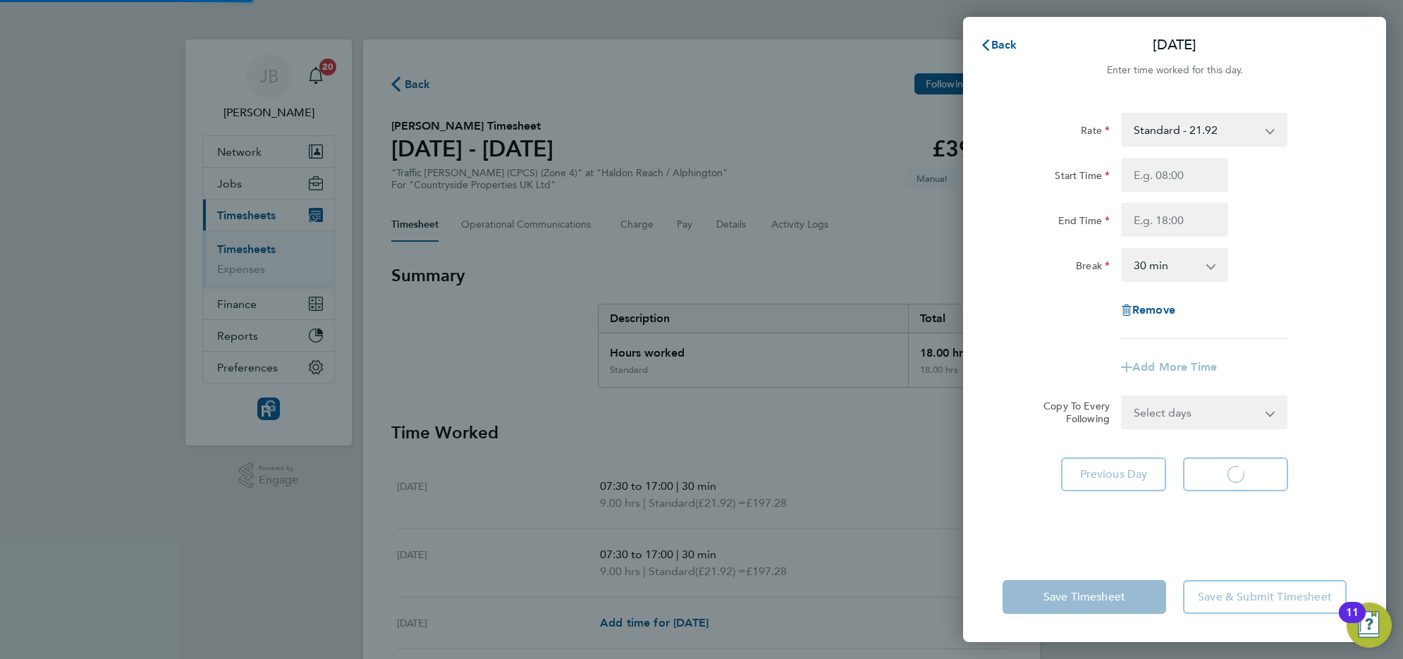
select select "30"
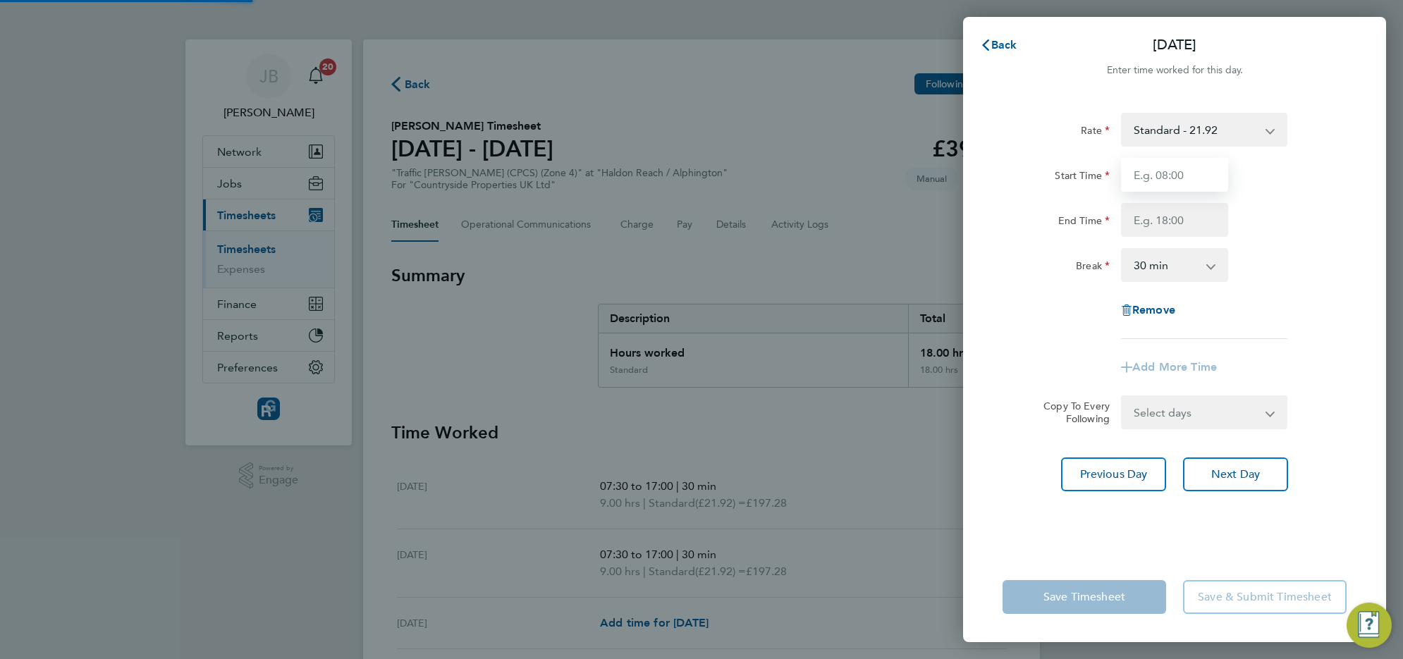
click at [1148, 169] on input "Start Time" at bounding box center [1174, 175] width 107 height 34
type input "07:30"
type input "17:00"
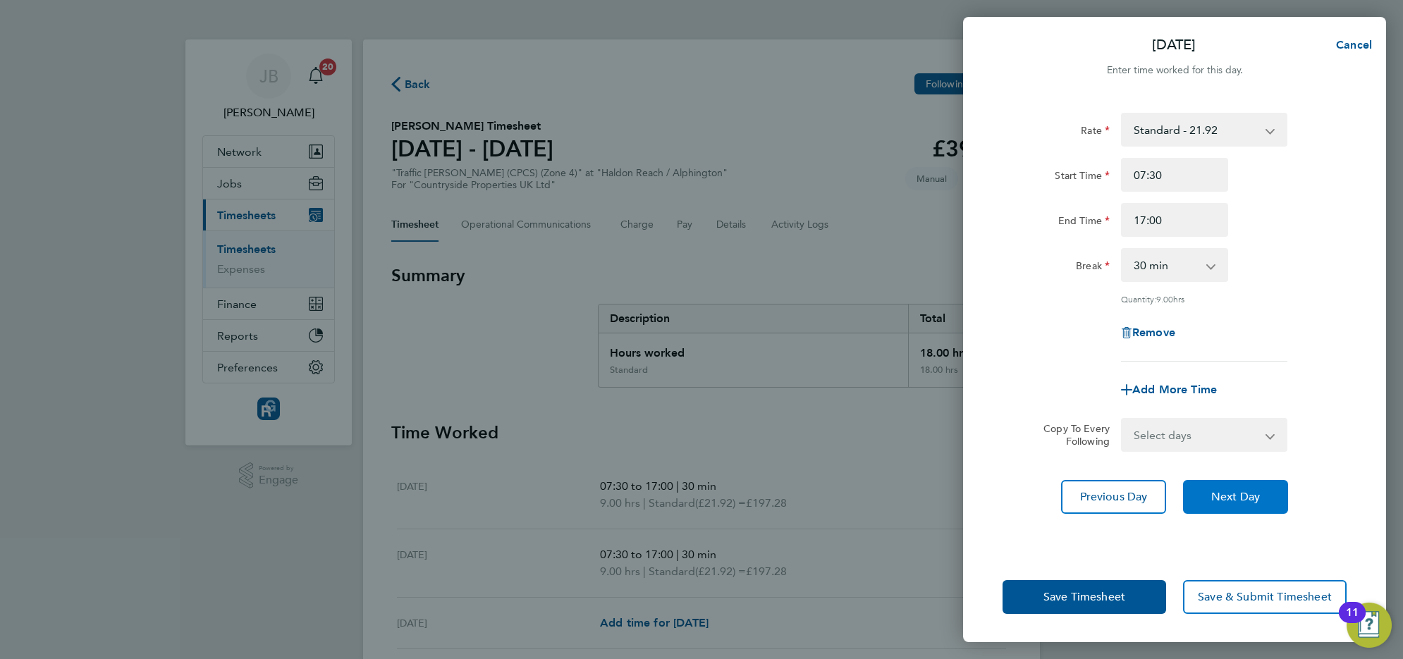
click at [1233, 497] on span "Next Day" at bounding box center [1236, 497] width 49 height 14
select select "30"
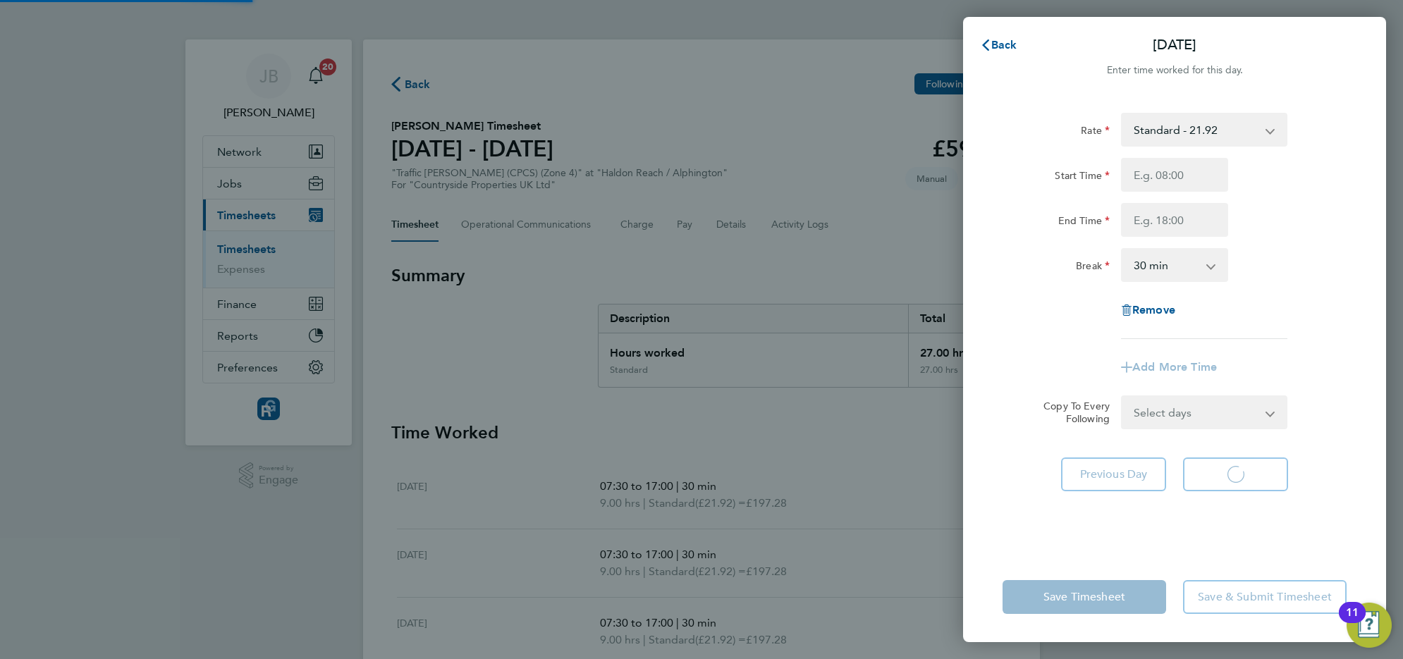
select select "30"
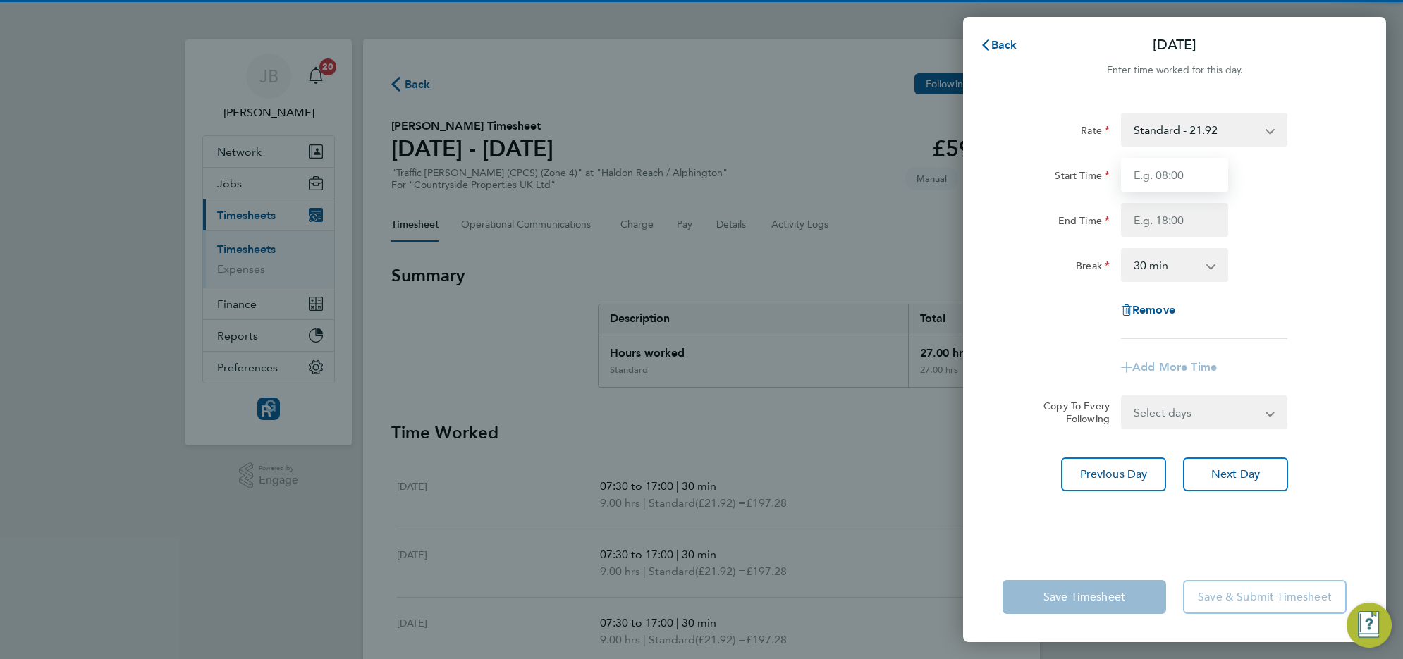
click at [1147, 171] on input "Start Time" at bounding box center [1174, 175] width 107 height 34
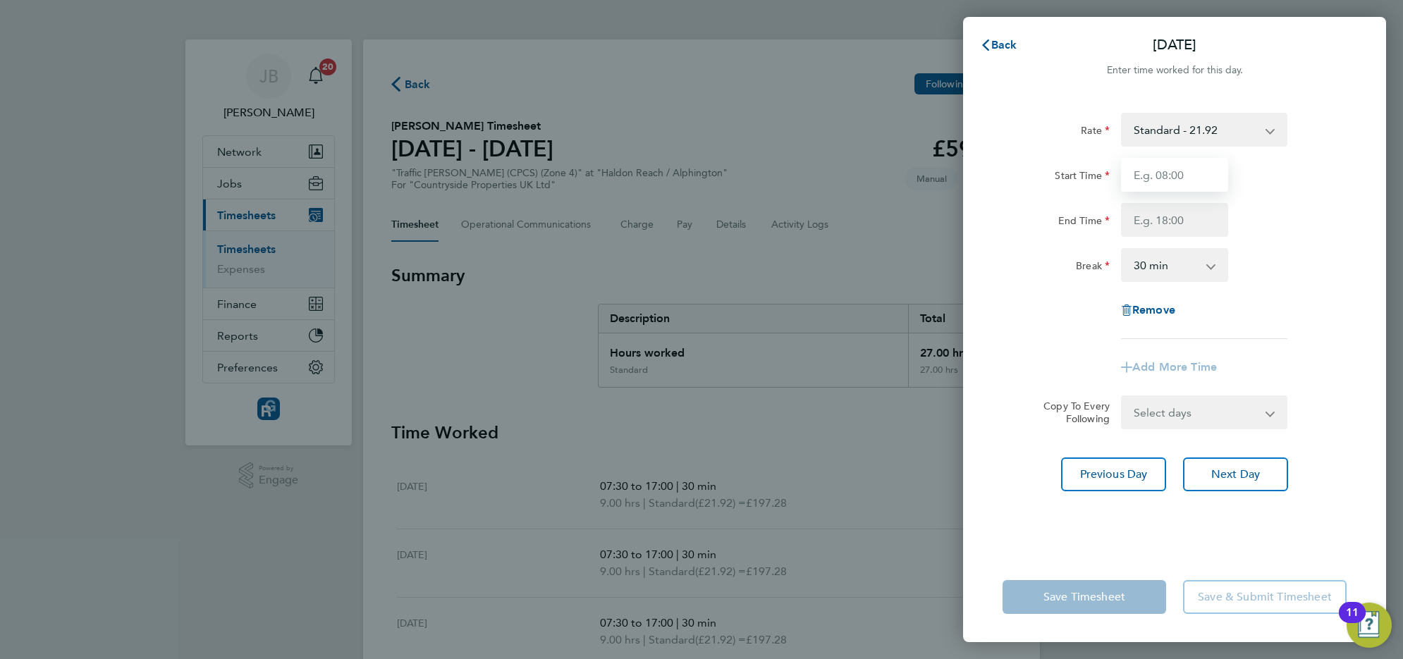
type input "07:30"
type input "17:00"
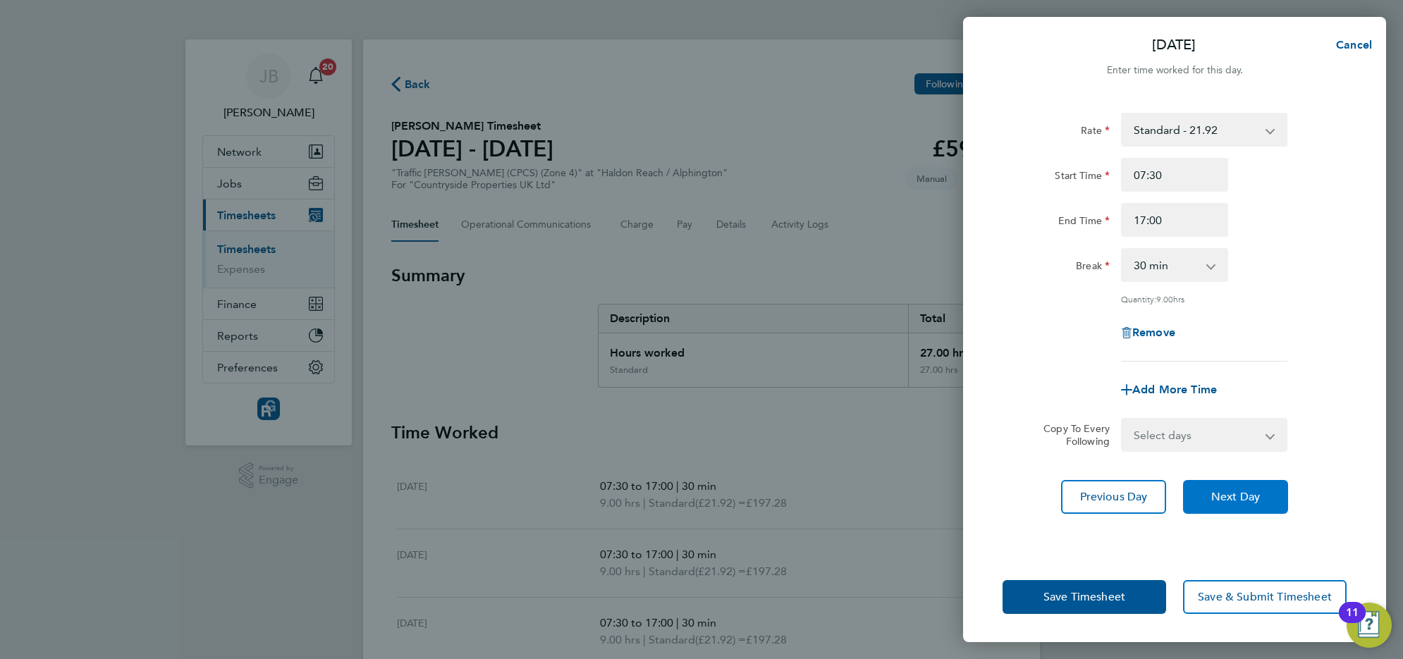
click at [1222, 492] on span "Next Day" at bounding box center [1236, 497] width 49 height 14
select select "30"
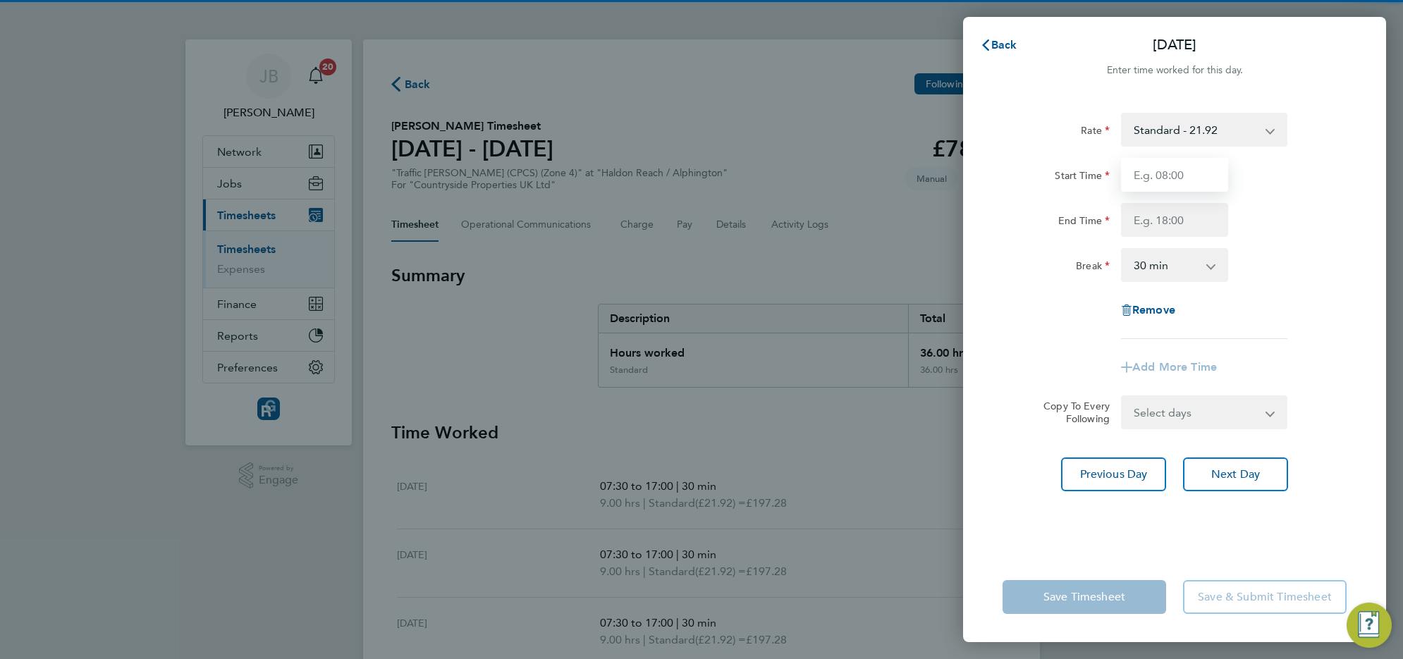
drag, startPoint x: 1154, startPoint y: 178, endPoint x: 1155, endPoint y: 188, distance: 10.0
click at [1154, 178] on input "Start Time" at bounding box center [1174, 175] width 107 height 34
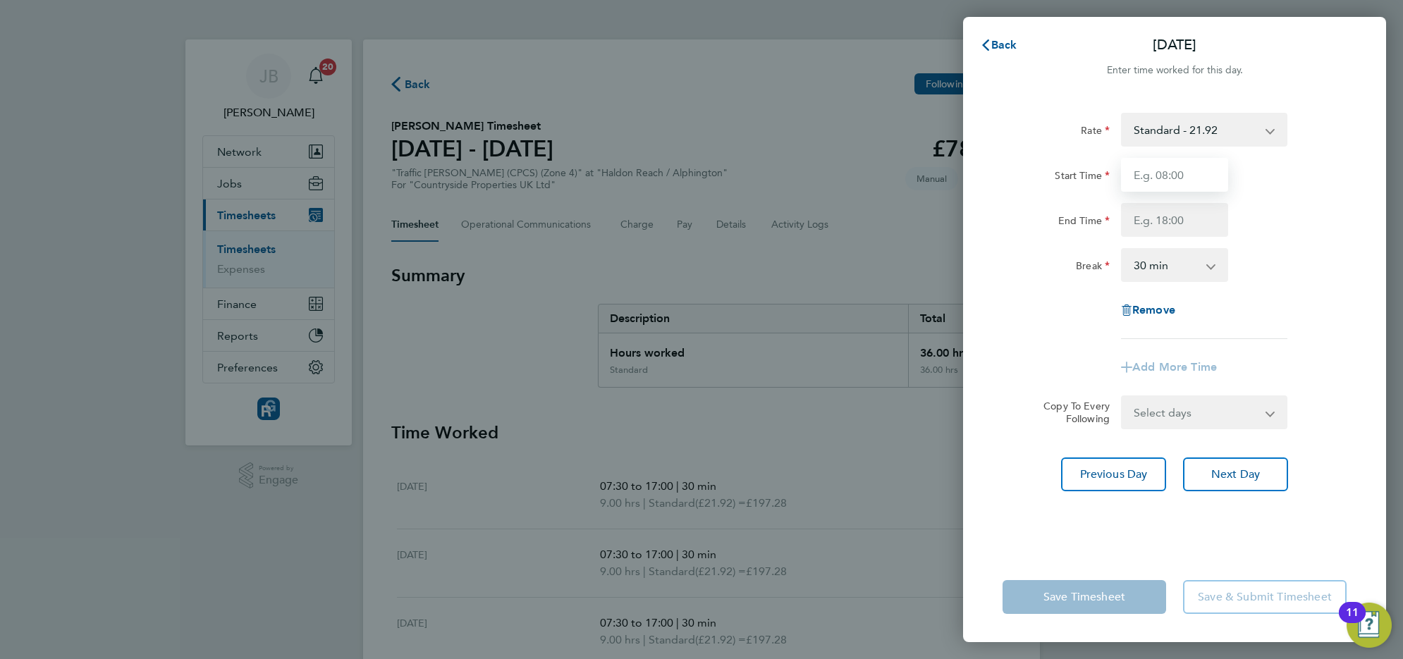
type input "07:30"
type input "17:00"
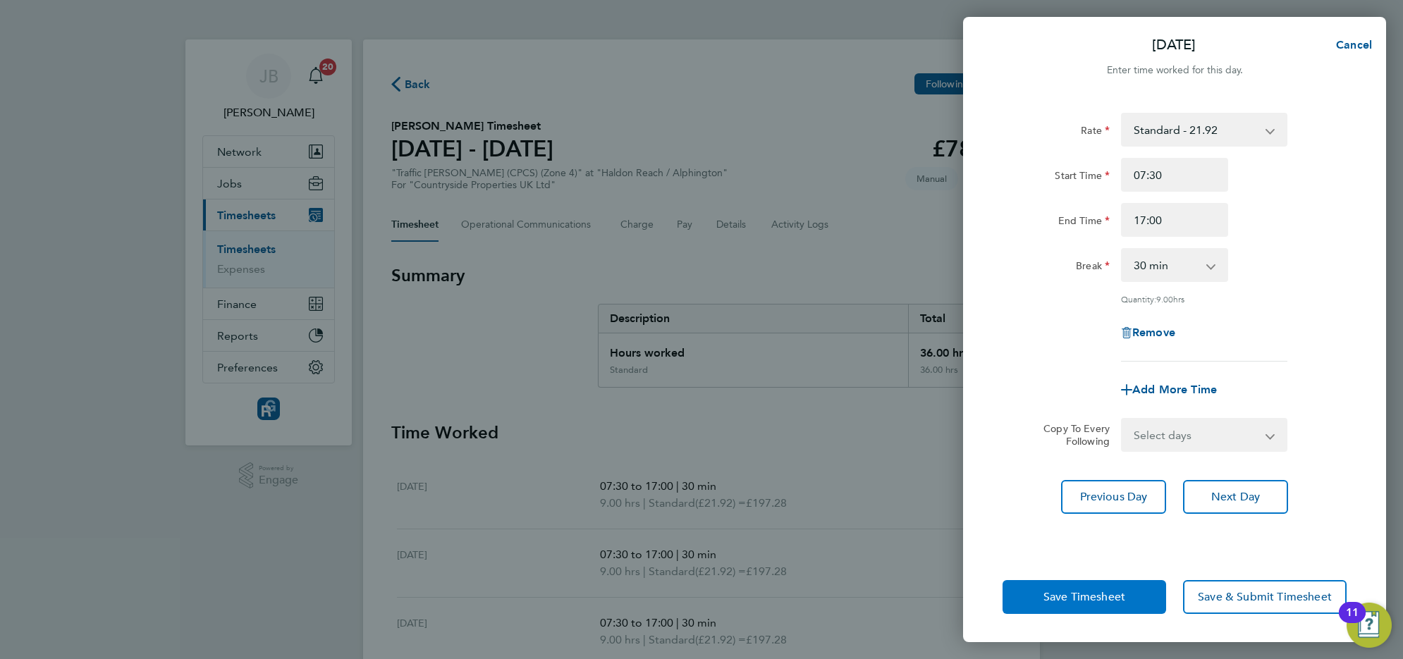
click at [1109, 607] on button "Save Timesheet" at bounding box center [1085, 597] width 164 height 34
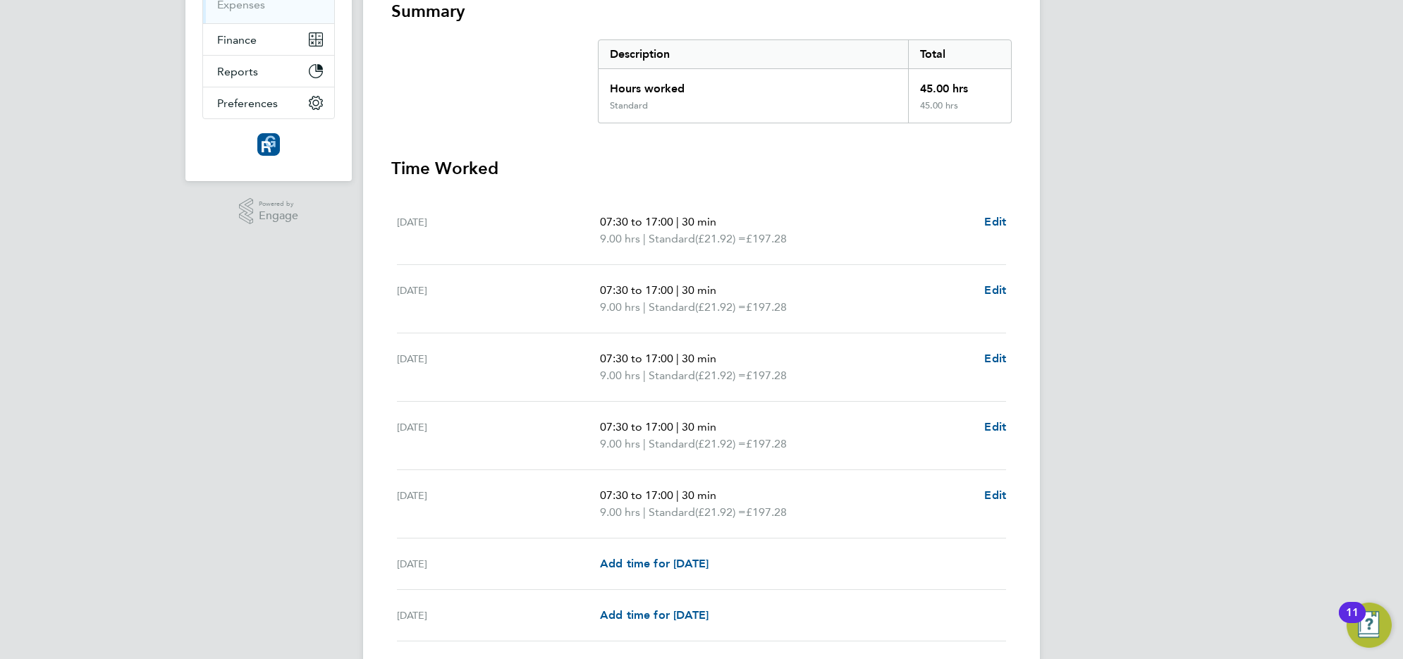
scroll to position [372, 0]
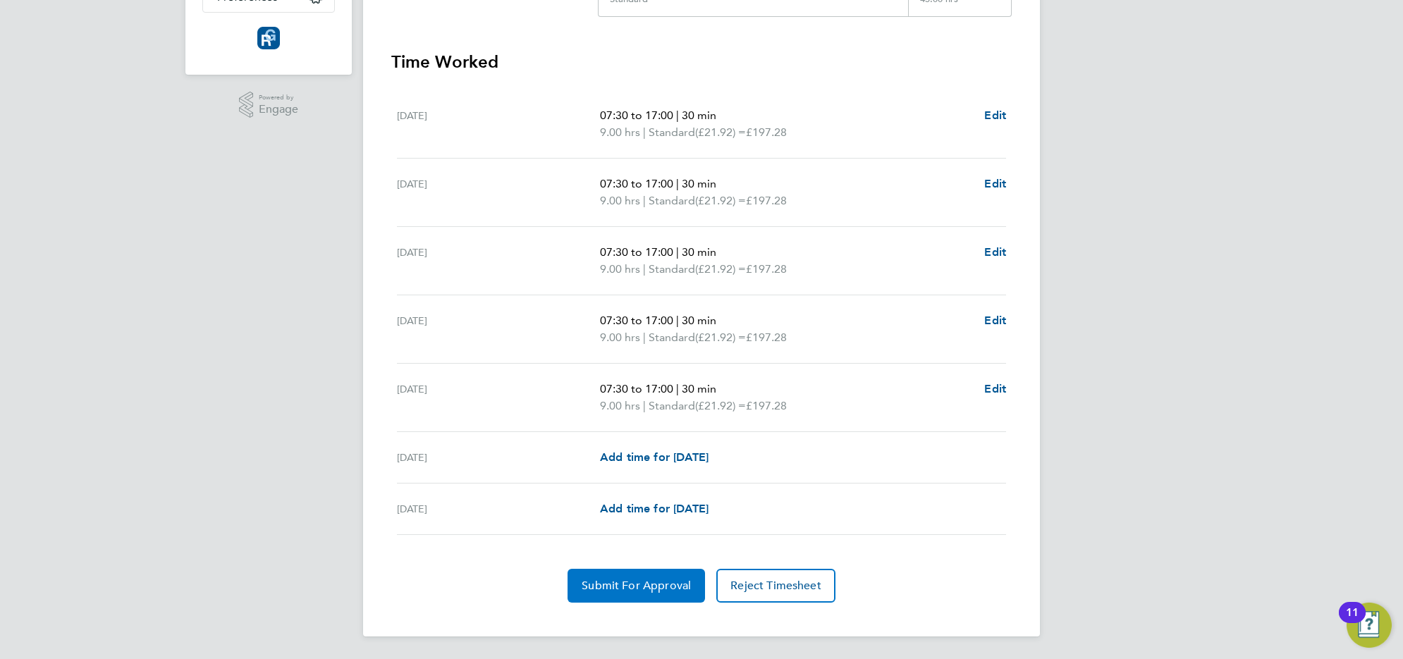
click at [626, 598] on button "Submit For Approval" at bounding box center [637, 586] width 138 height 34
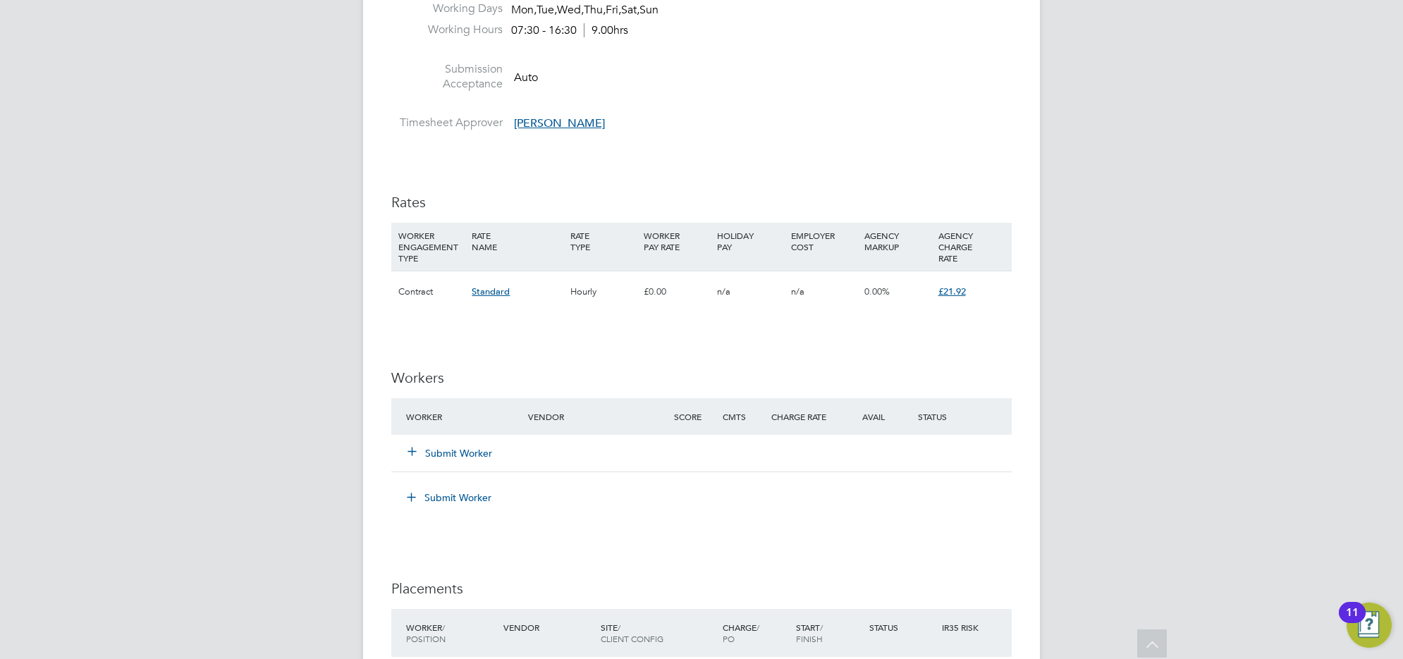
scroll to position [881, 0]
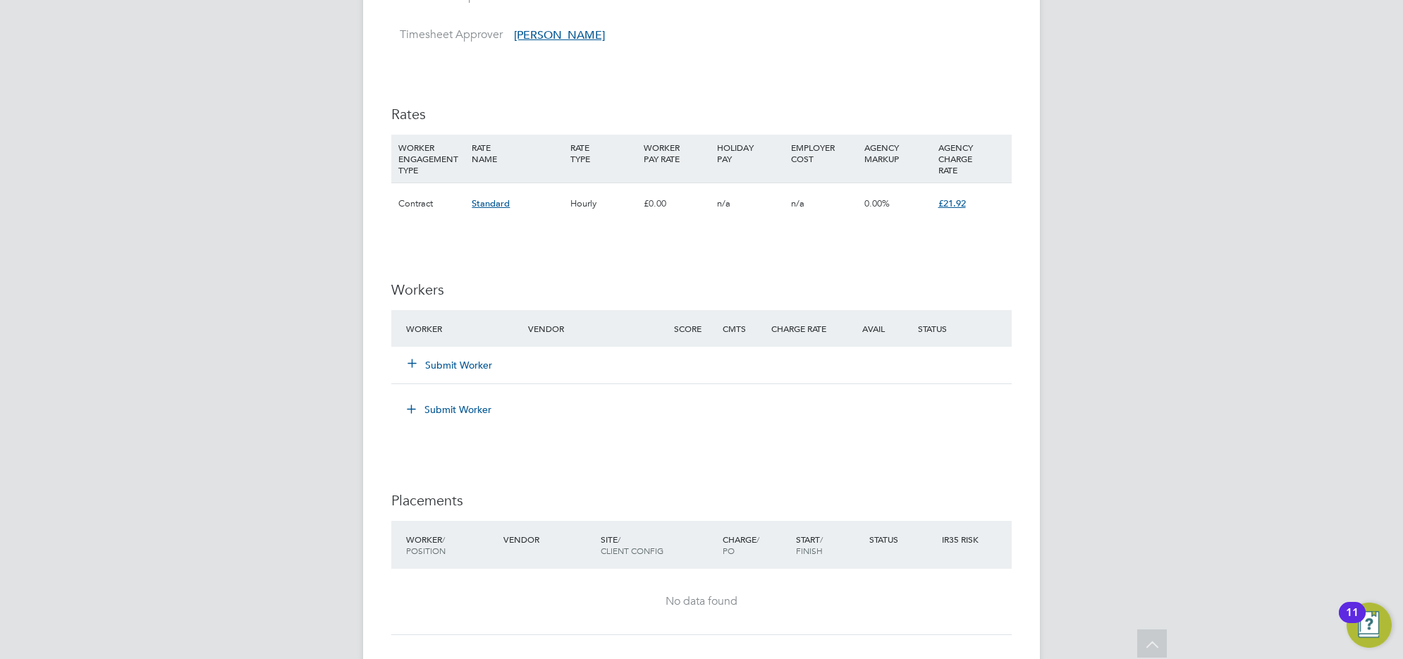
click at [470, 363] on button "Submit Worker" at bounding box center [450, 365] width 85 height 14
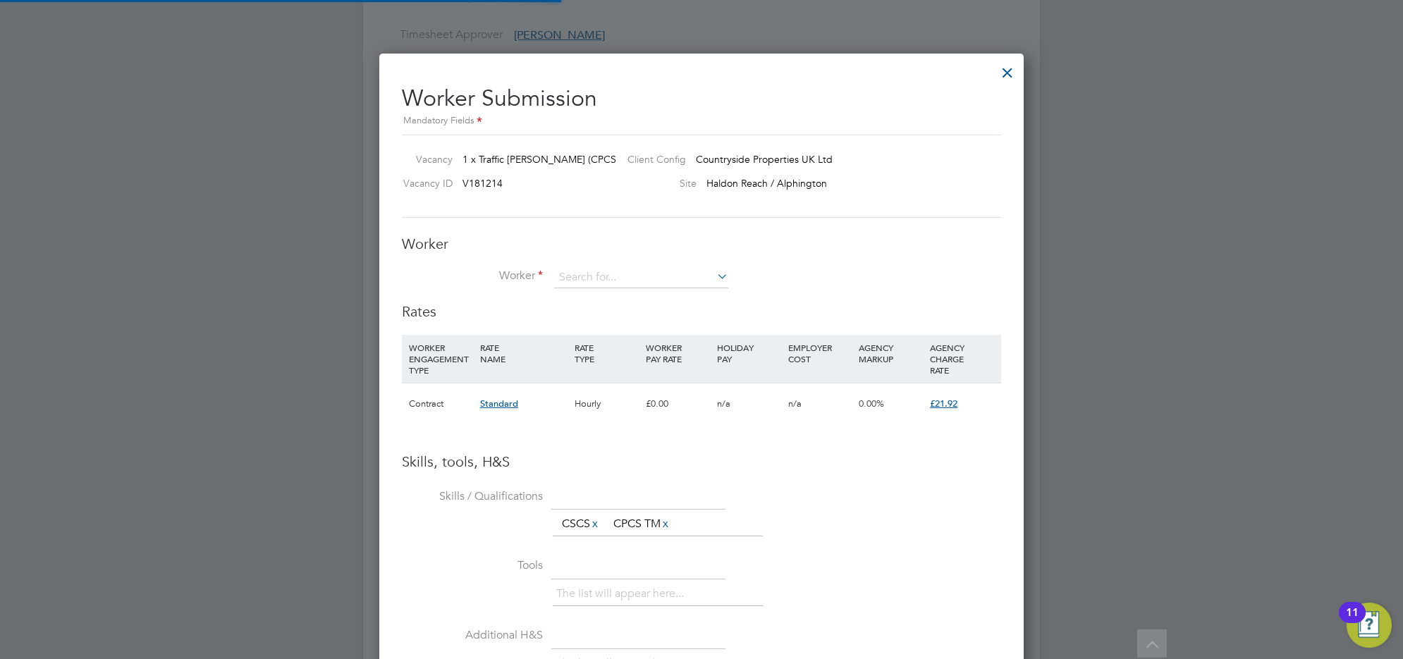
scroll to position [892, 645]
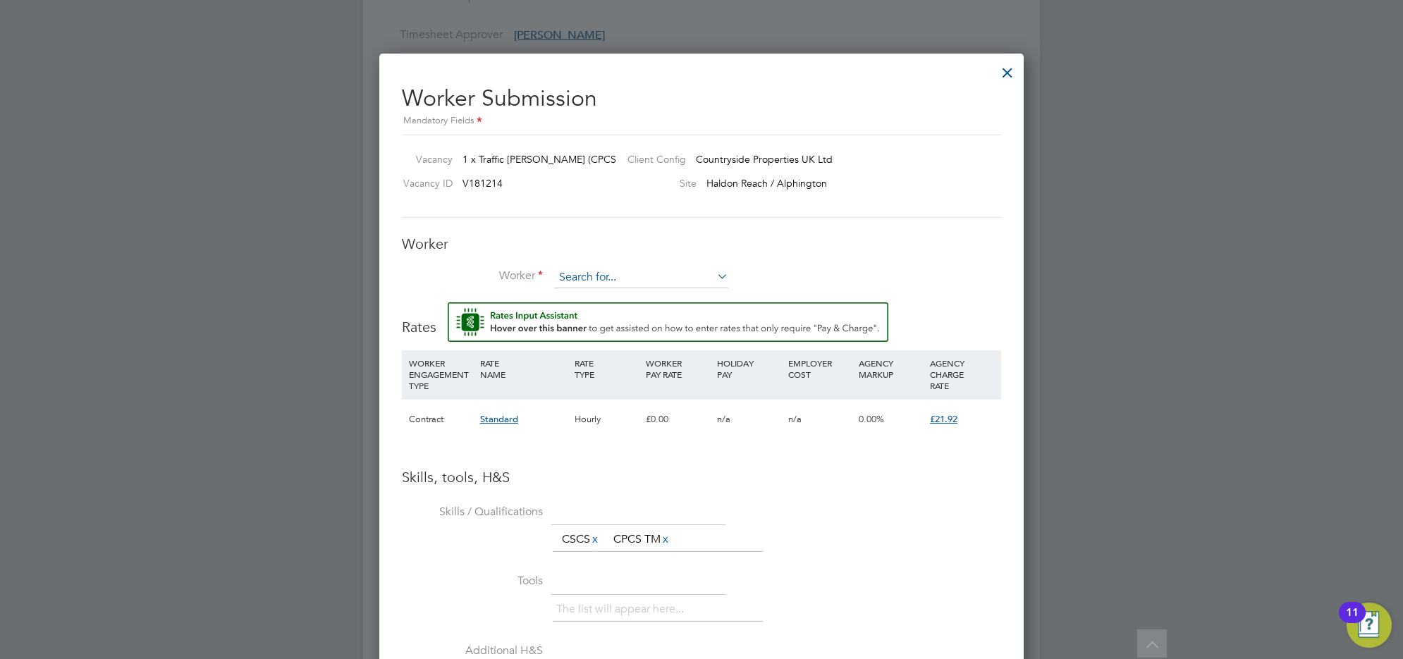
click at [614, 283] on input at bounding box center [641, 277] width 174 height 21
click at [586, 269] on input at bounding box center [641, 277] width 174 height 21
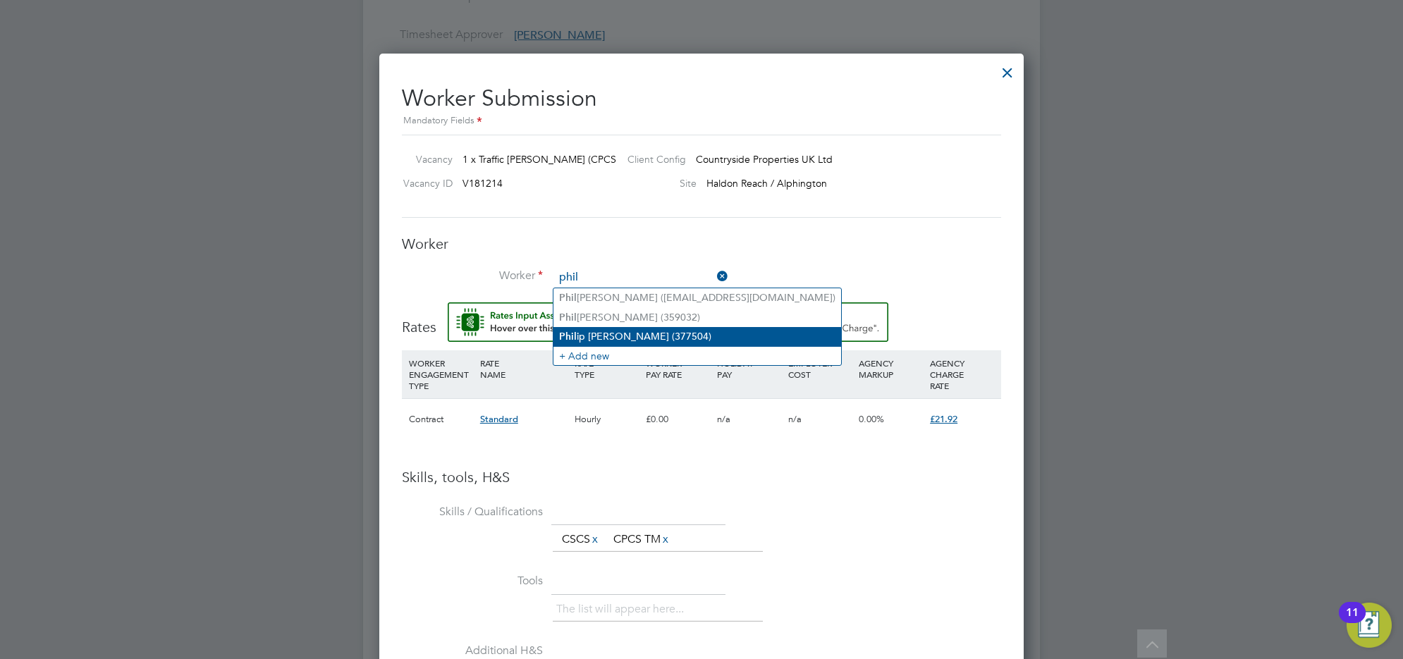
click at [587, 334] on li "Phil ip Hunt (377504)" at bounding box center [698, 336] width 288 height 19
type input "Philip Hunt (377504)"
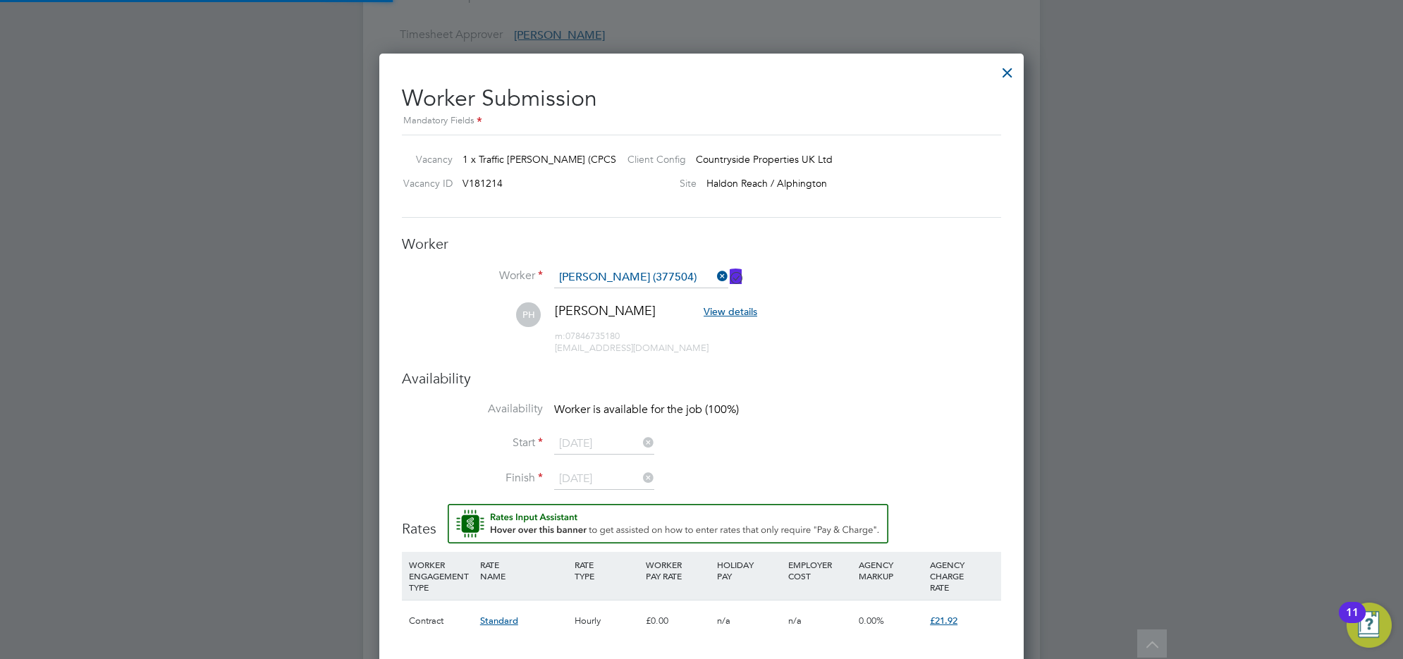
scroll to position [1204, 645]
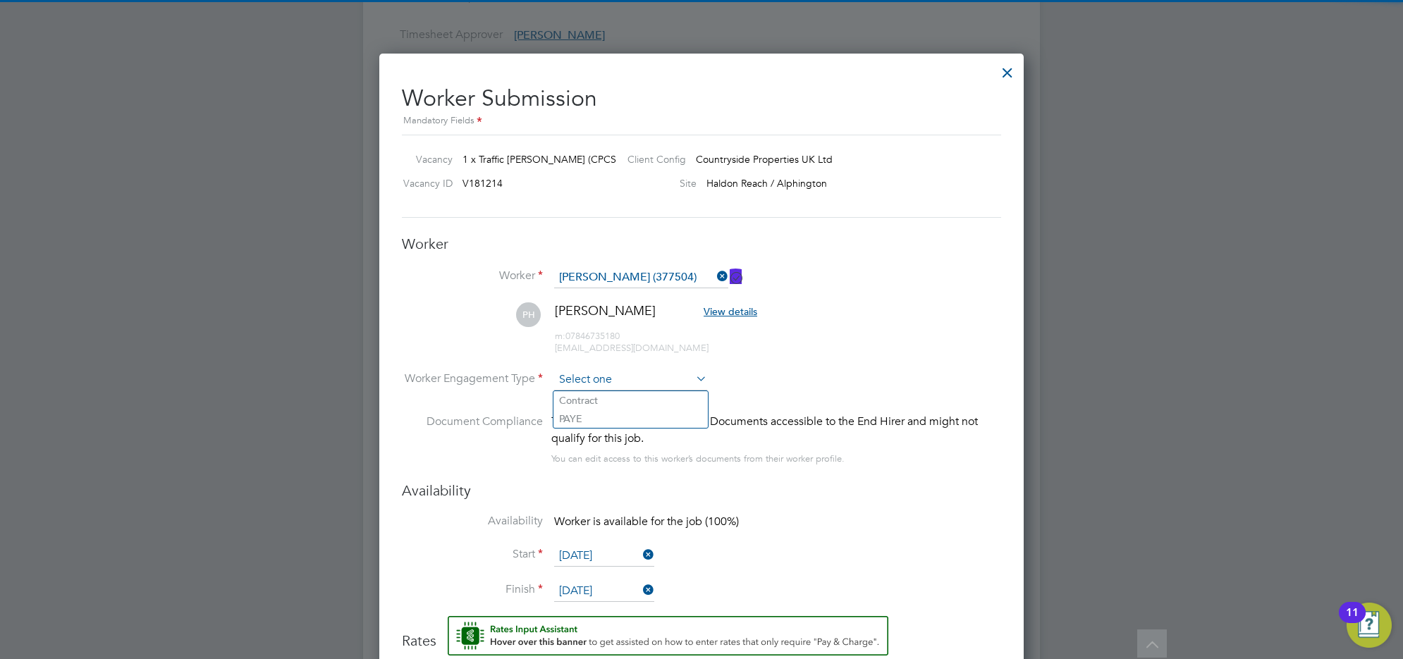
click at [600, 372] on input at bounding box center [630, 380] width 153 height 21
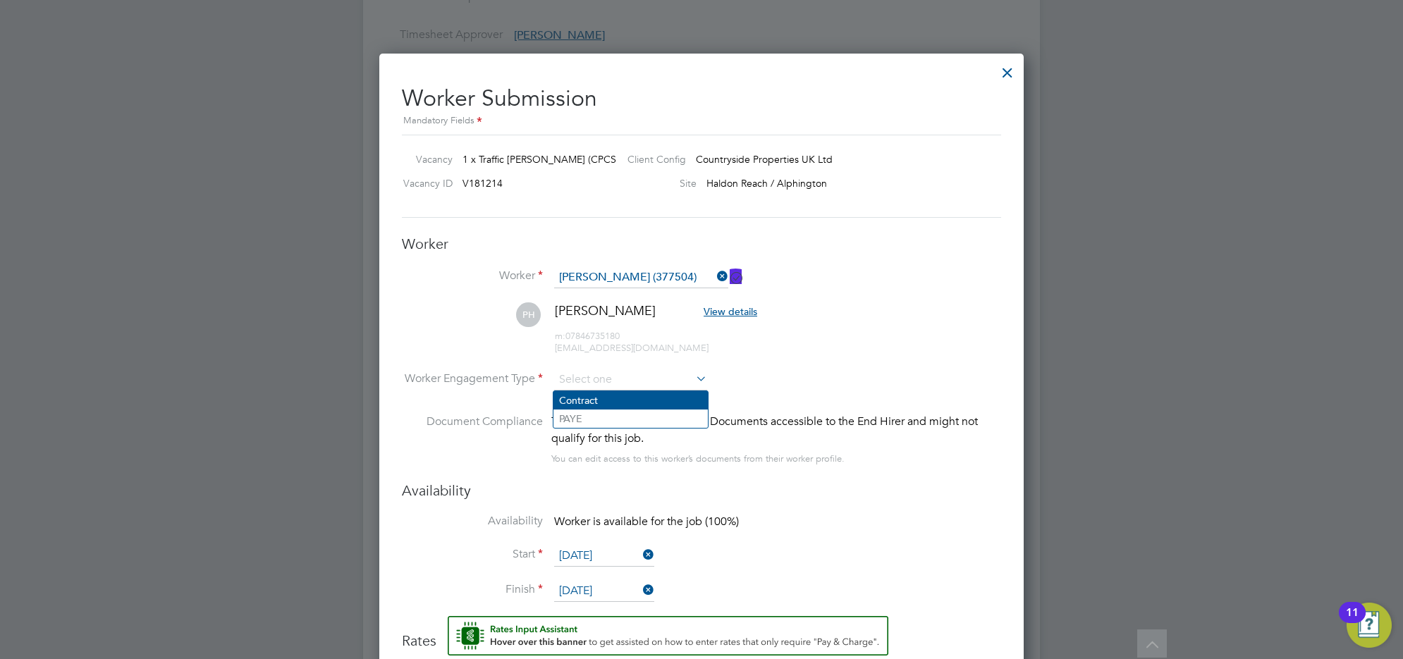
click at [600, 395] on li "Contract" at bounding box center [631, 400] width 154 height 18
type input "Contract"
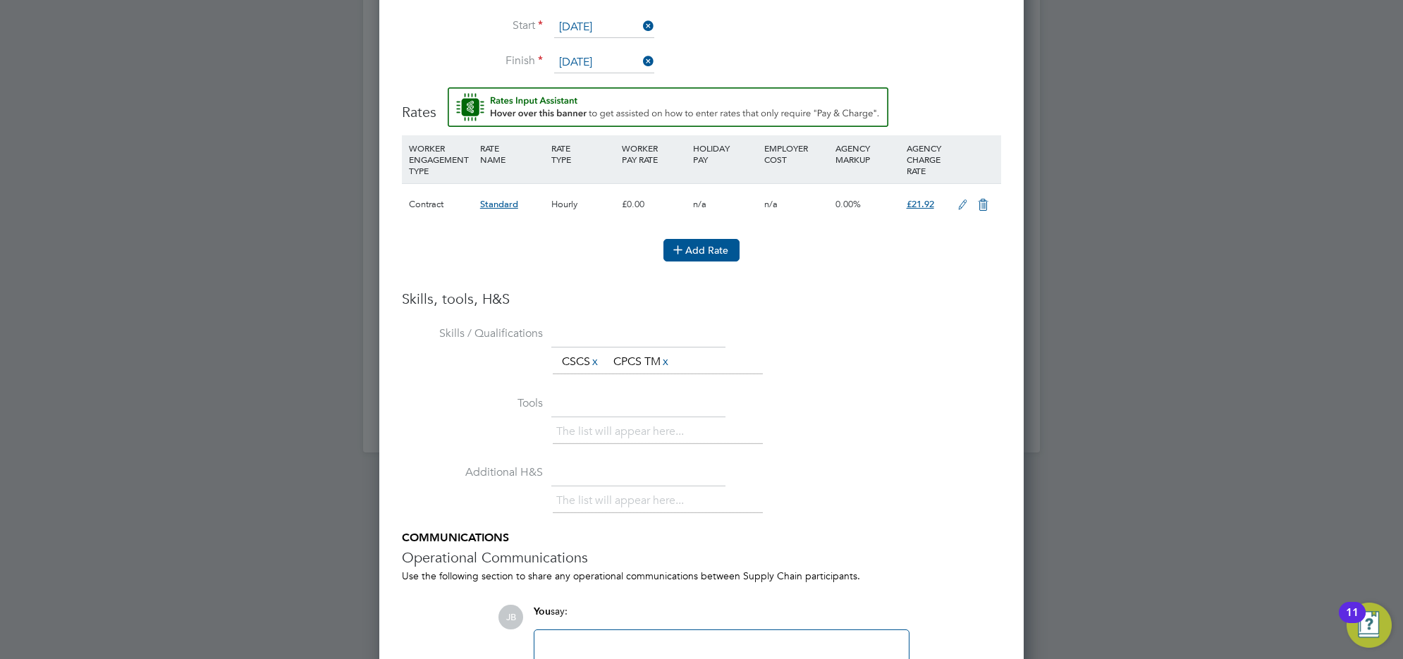
click at [698, 254] on button "Add Rate" at bounding box center [702, 250] width 76 height 23
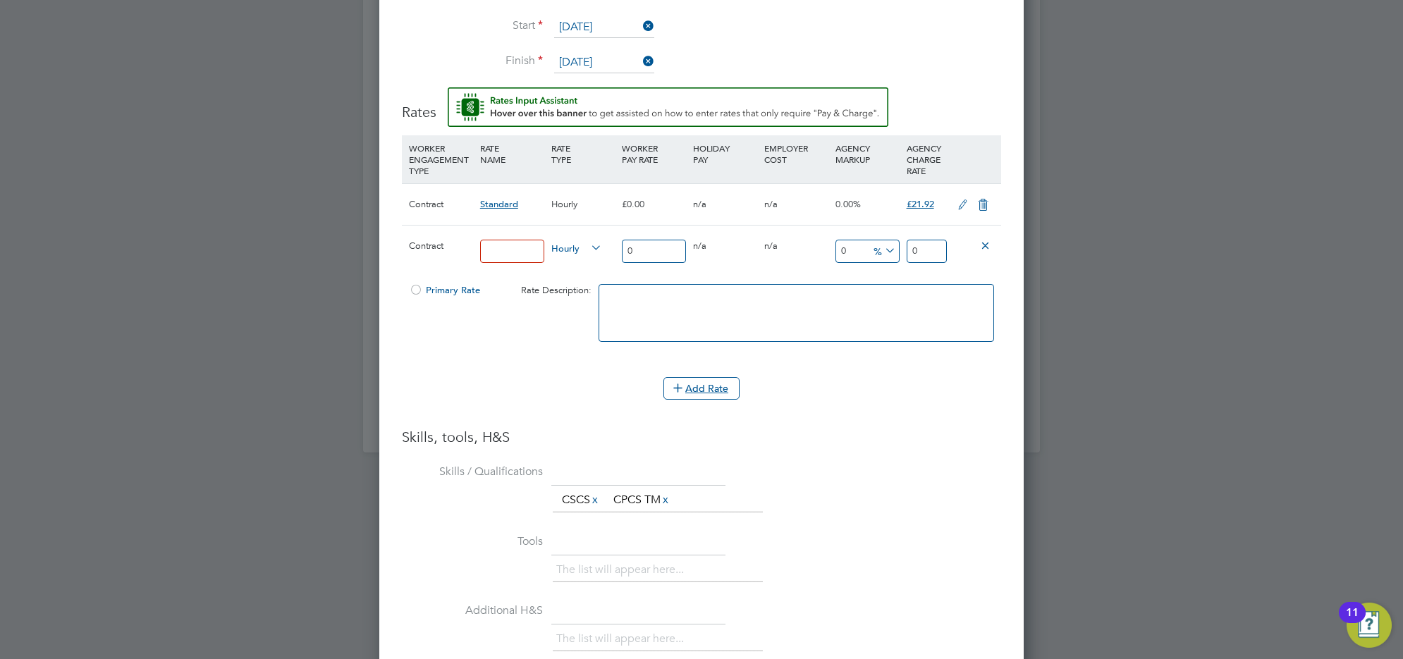
click at [513, 248] on input at bounding box center [512, 251] width 64 height 23
type input "Standrad"
click at [640, 251] on input "0" at bounding box center [654, 251] width 64 height 23
type input "1"
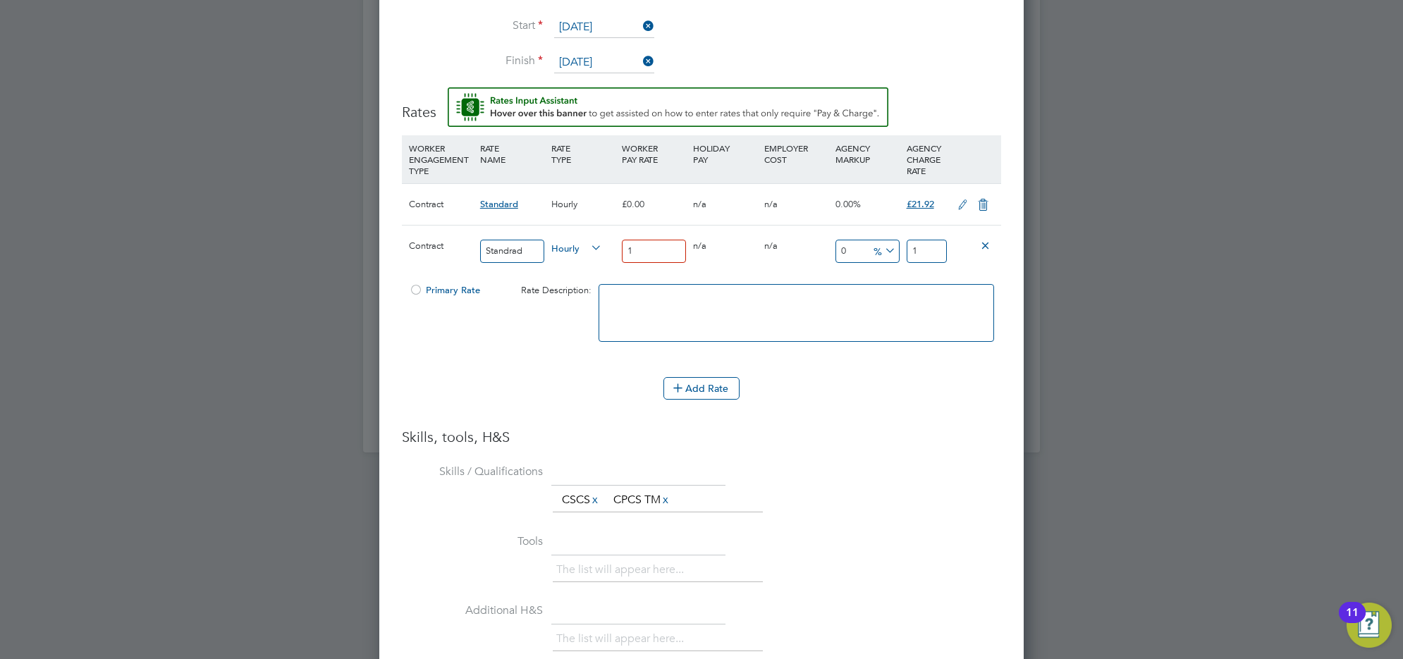
type input "17"
type input "17.4"
type input "17.45"
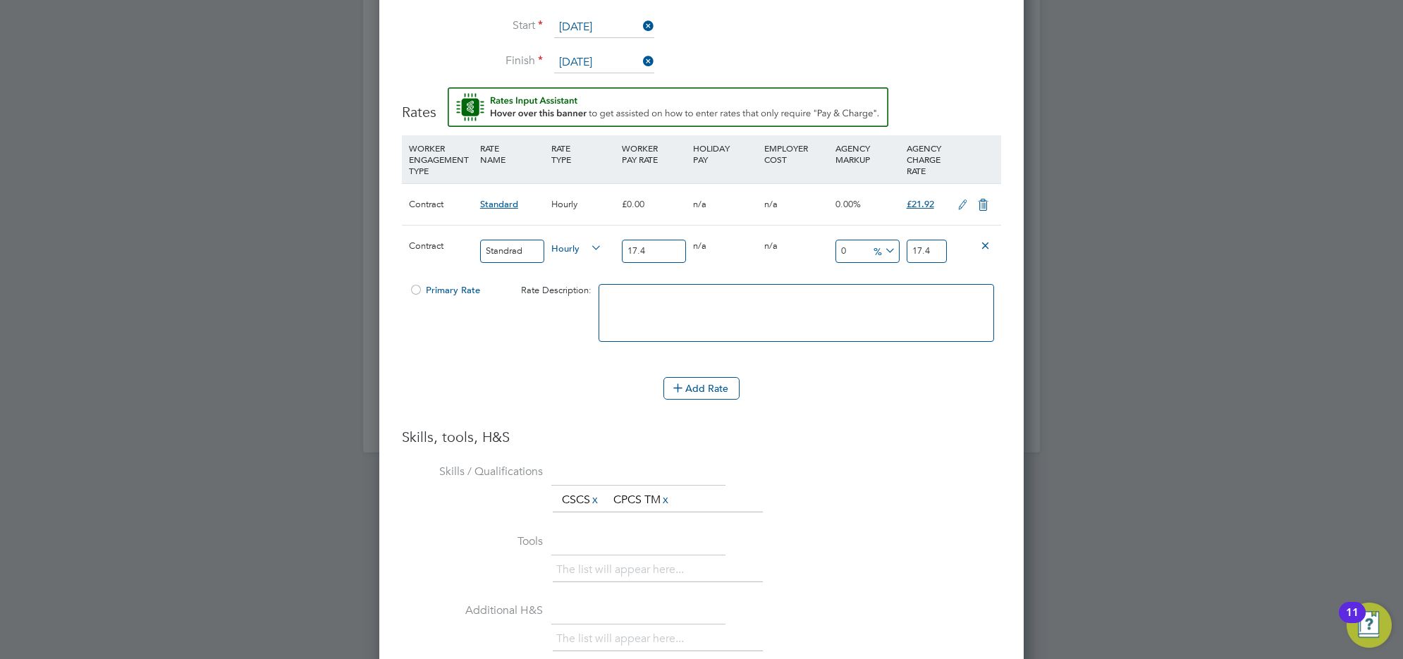
type input "17.45"
drag, startPoint x: 933, startPoint y: 251, endPoint x: 910, endPoint y: 251, distance: 22.6
click at [910, 251] on input "17.45" at bounding box center [927, 251] width 40 height 23
type input "-88.53868194842407"
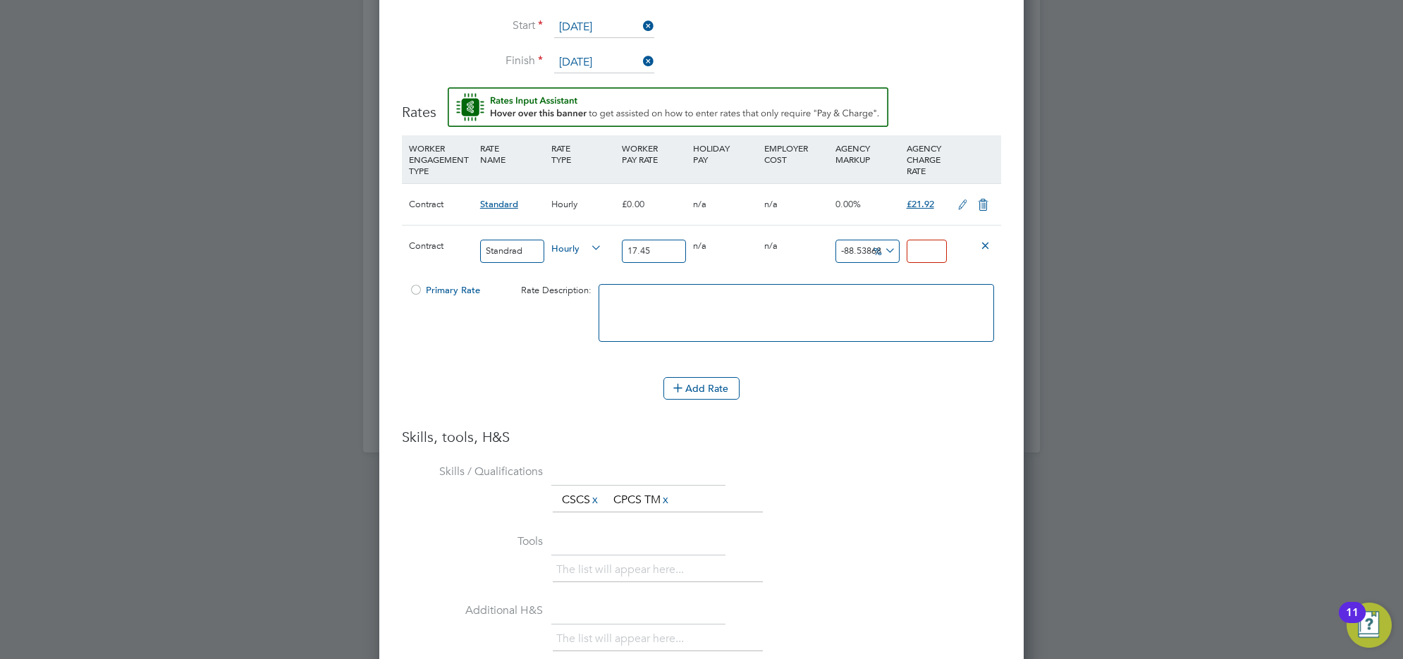
type input "2"
type input "20.34383954154728"
type input "21"
type input "25.501432664756447"
type input "21.9"
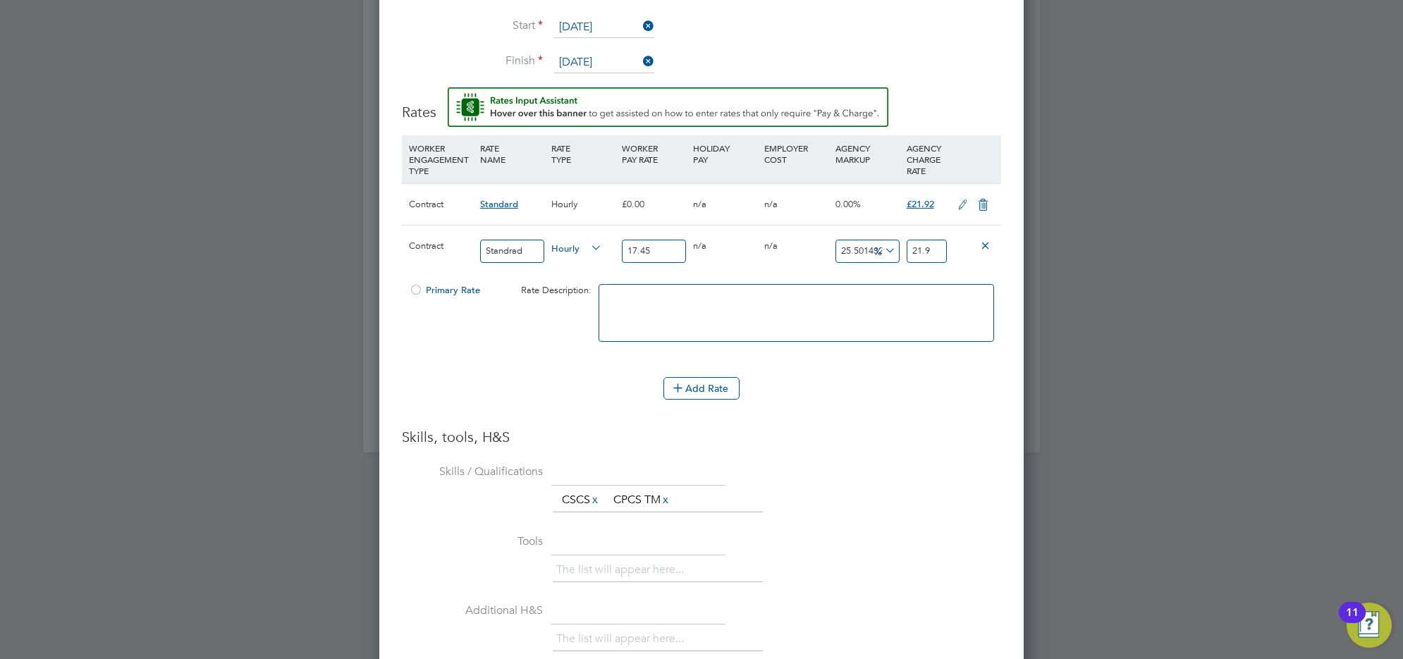
type input "25.616045845272208"
type input "21.92"
click at [418, 367] on li "WORKER ENGAGEMENT TYPE RATE NAME RATE TYPE WORKER PAY RATE HOLIDAY PAY EMPLOYER…" at bounding box center [701, 256] width 599 height 242
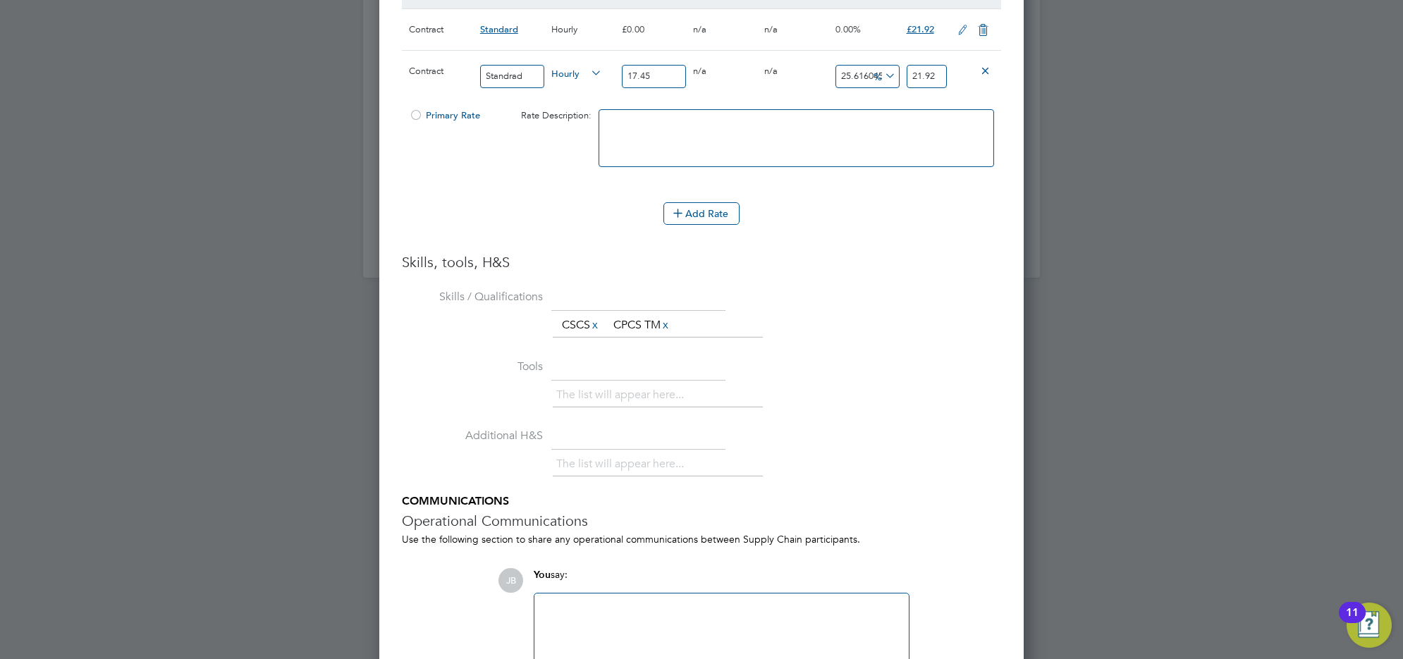
scroll to position [1673, 0]
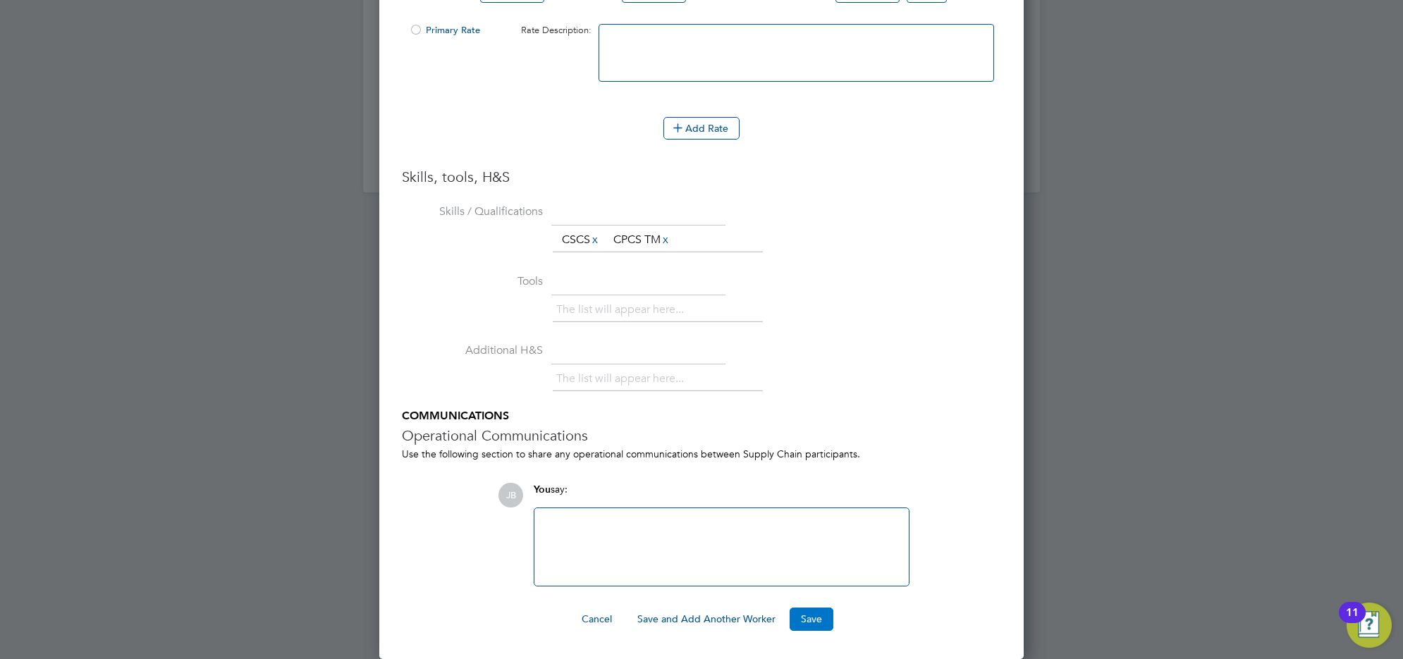
click at [803, 614] on button "Save" at bounding box center [812, 619] width 44 height 23
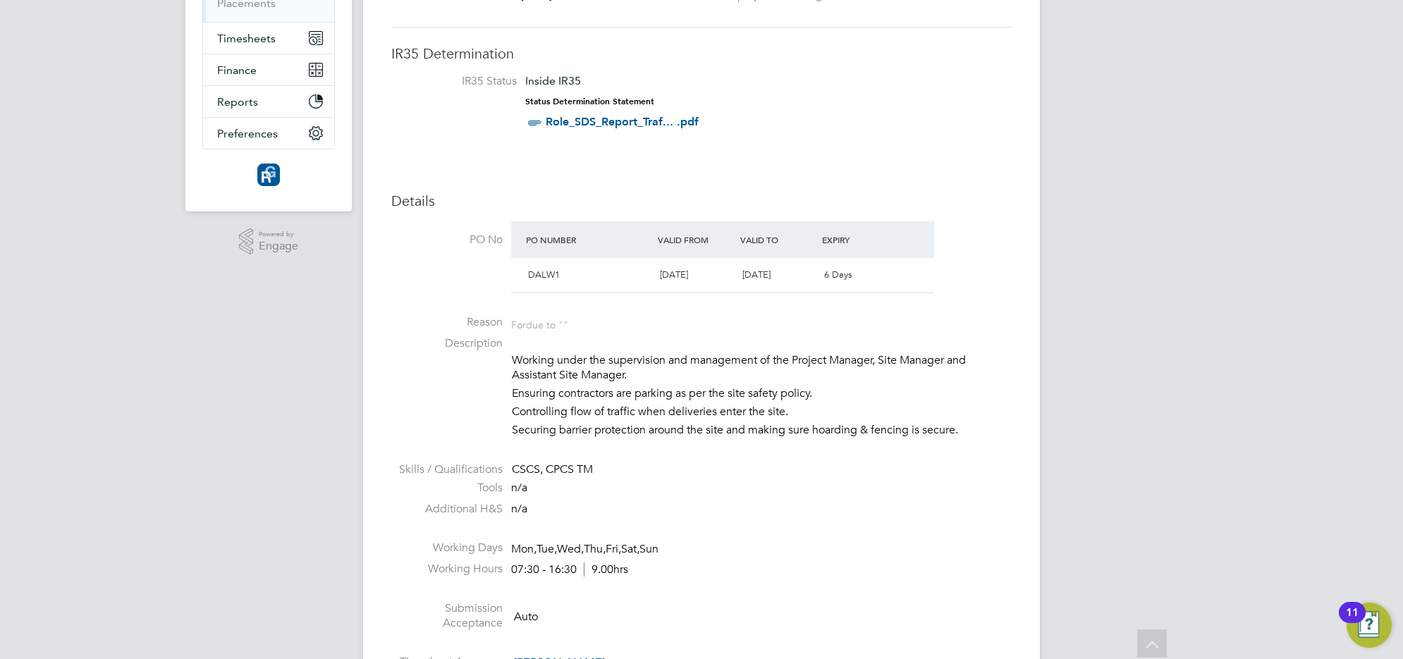
scroll to position [78, 0]
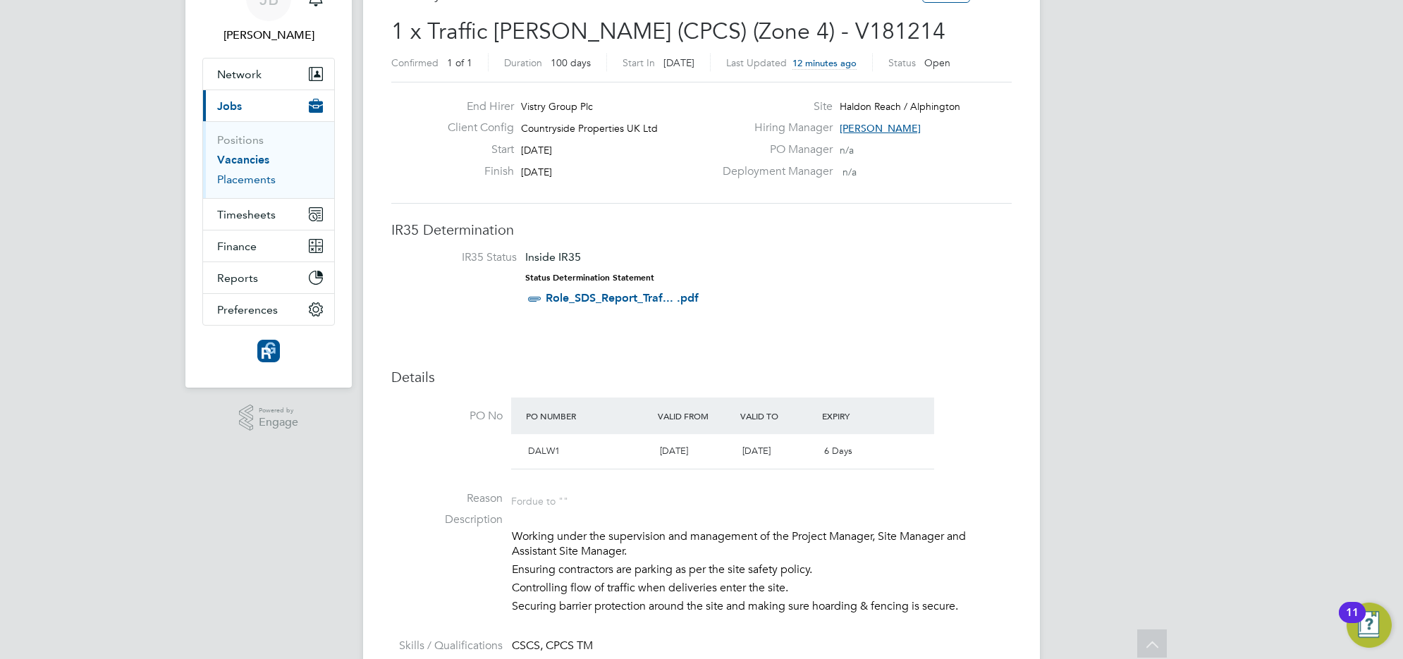
click at [255, 183] on link "Placements" at bounding box center [246, 179] width 59 height 13
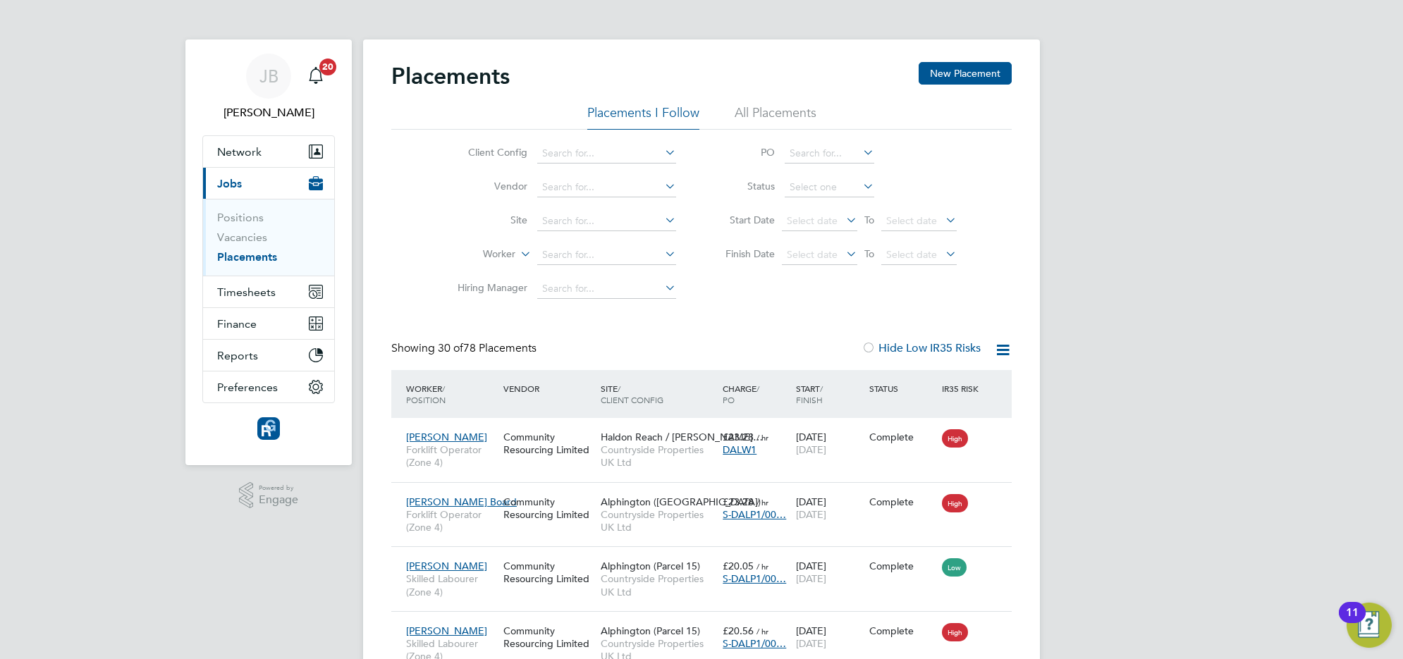
scroll to position [54, 122]
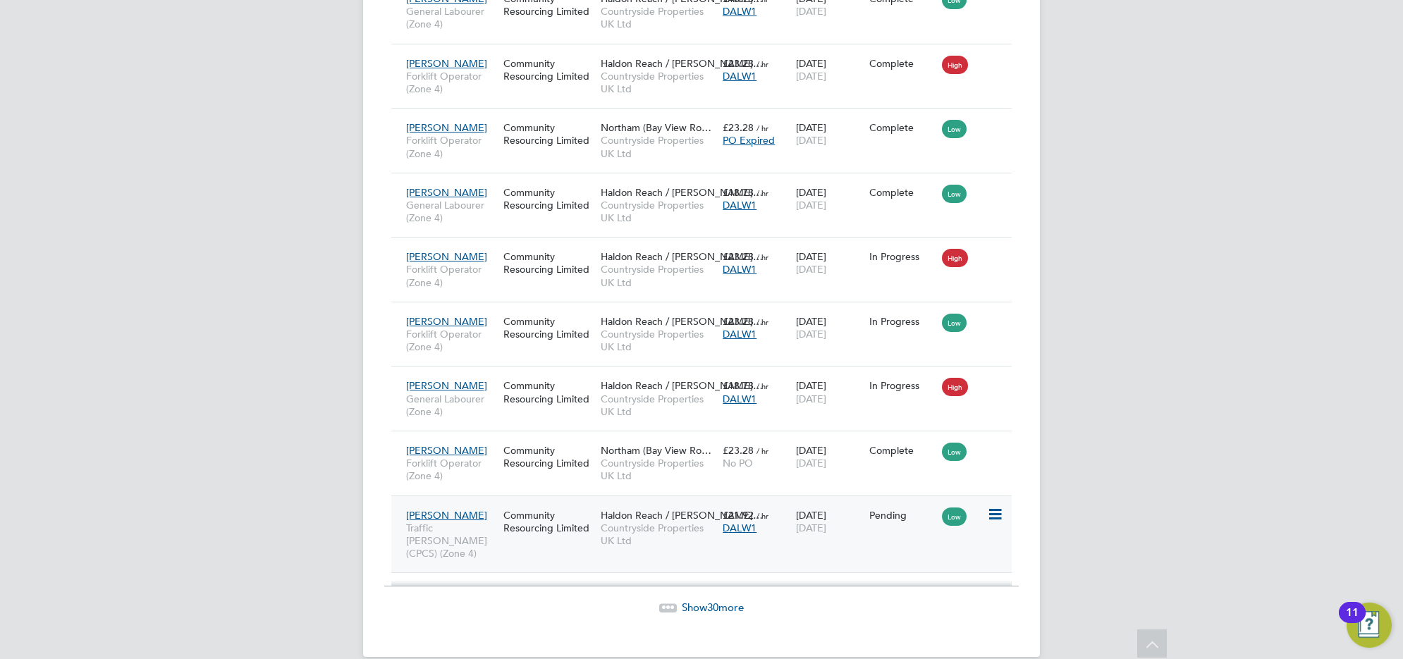
click at [993, 506] on icon at bounding box center [994, 514] width 14 height 17
click at [917, 594] on li "Start" at bounding box center [951, 596] width 100 height 20
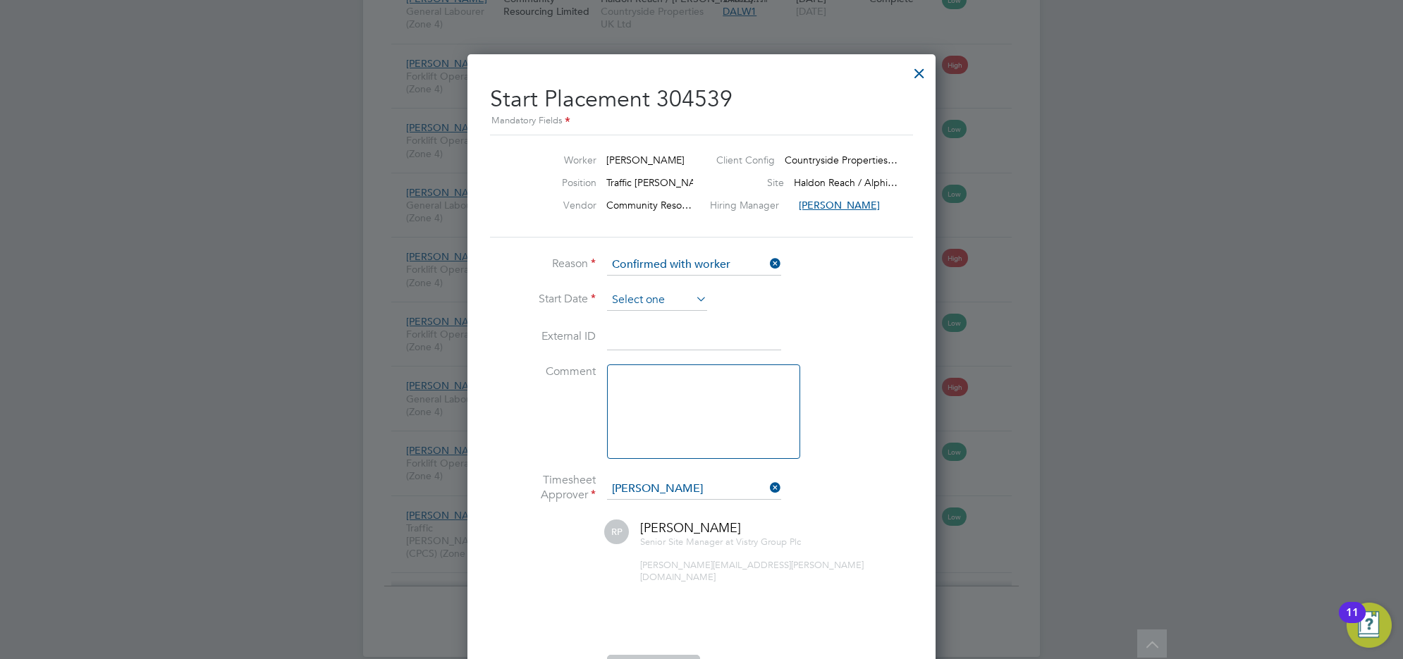
click at [668, 307] on input at bounding box center [657, 300] width 100 height 21
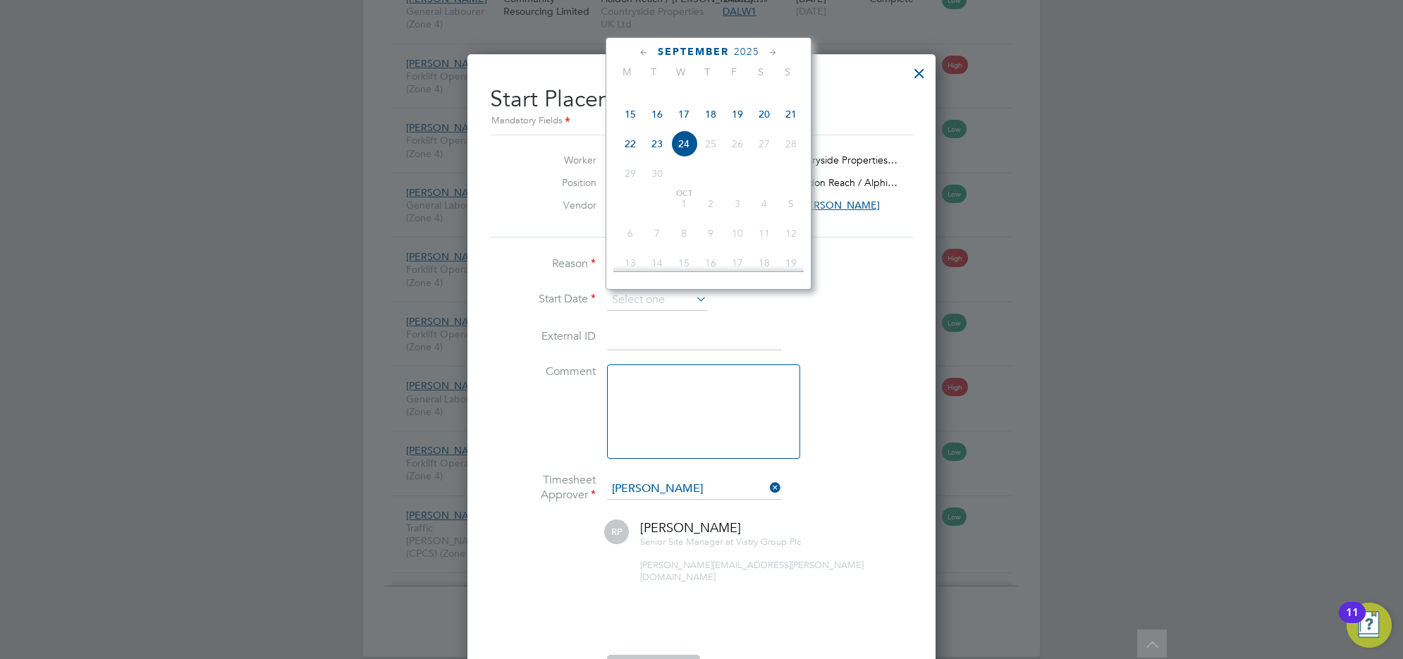
click at [844, 88] on h2 "Start Placement 304539 Mandatory Fields" at bounding box center [701, 102] width 423 height 56
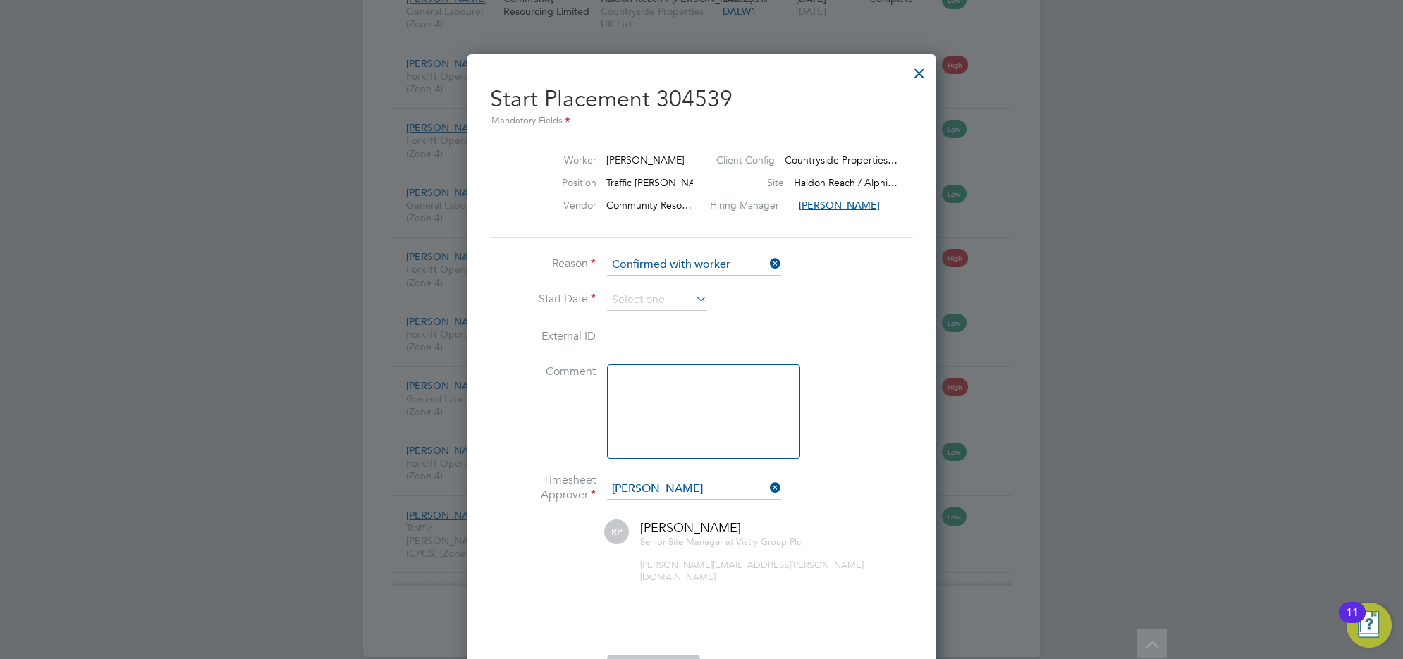
click at [927, 64] on div at bounding box center [919, 69] width 25 height 25
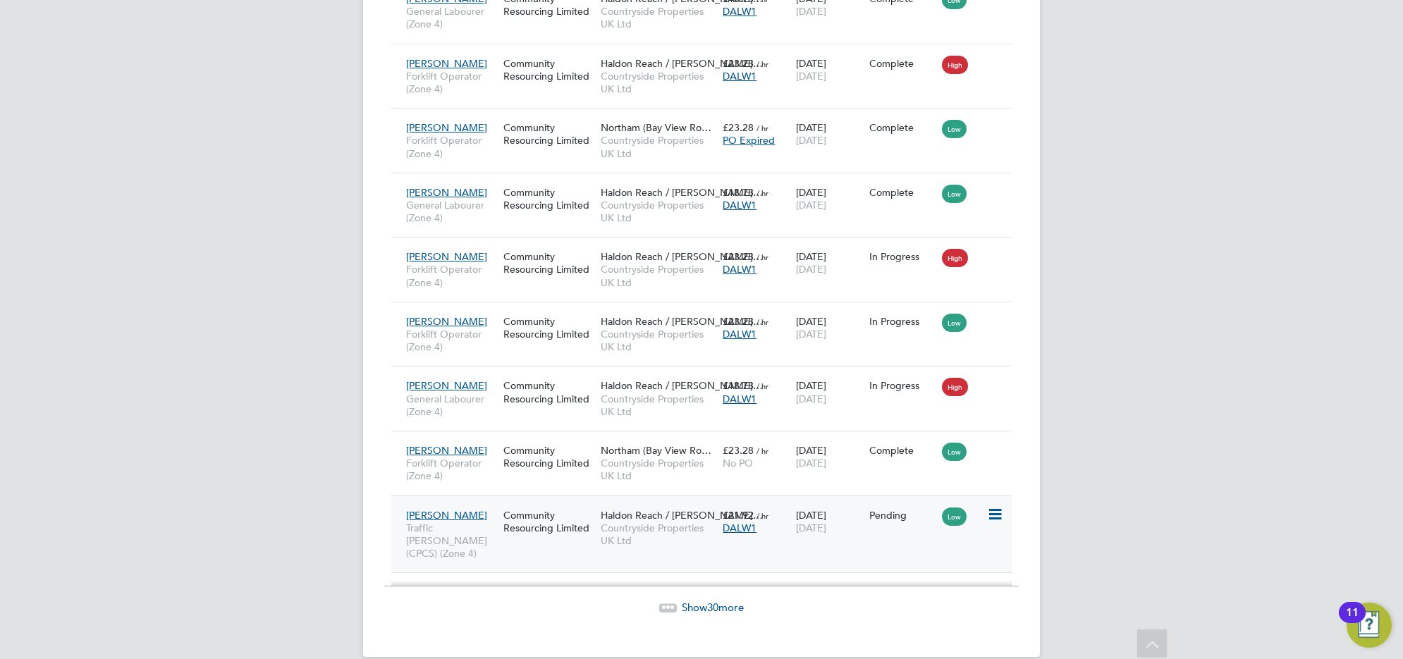
click at [996, 506] on icon at bounding box center [994, 514] width 14 height 17
click at [925, 597] on li "Start" at bounding box center [951, 596] width 100 height 20
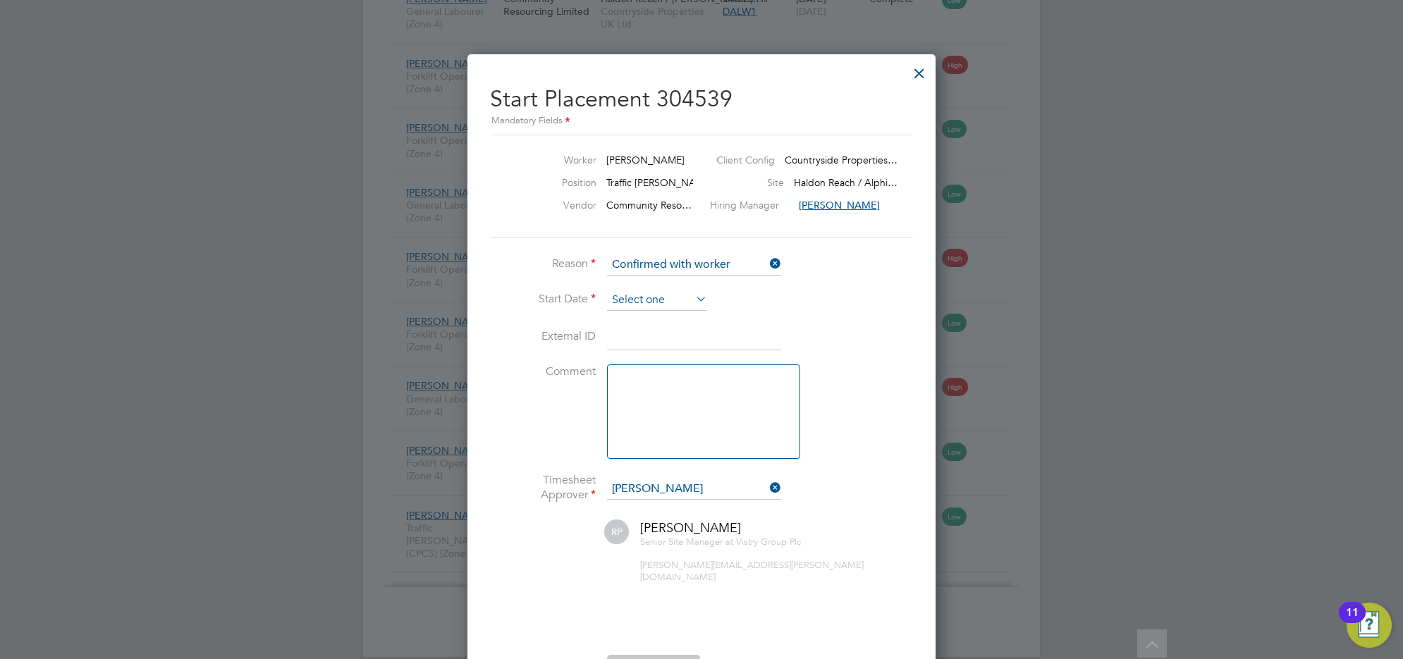
click at [663, 300] on input at bounding box center [657, 300] width 100 height 21
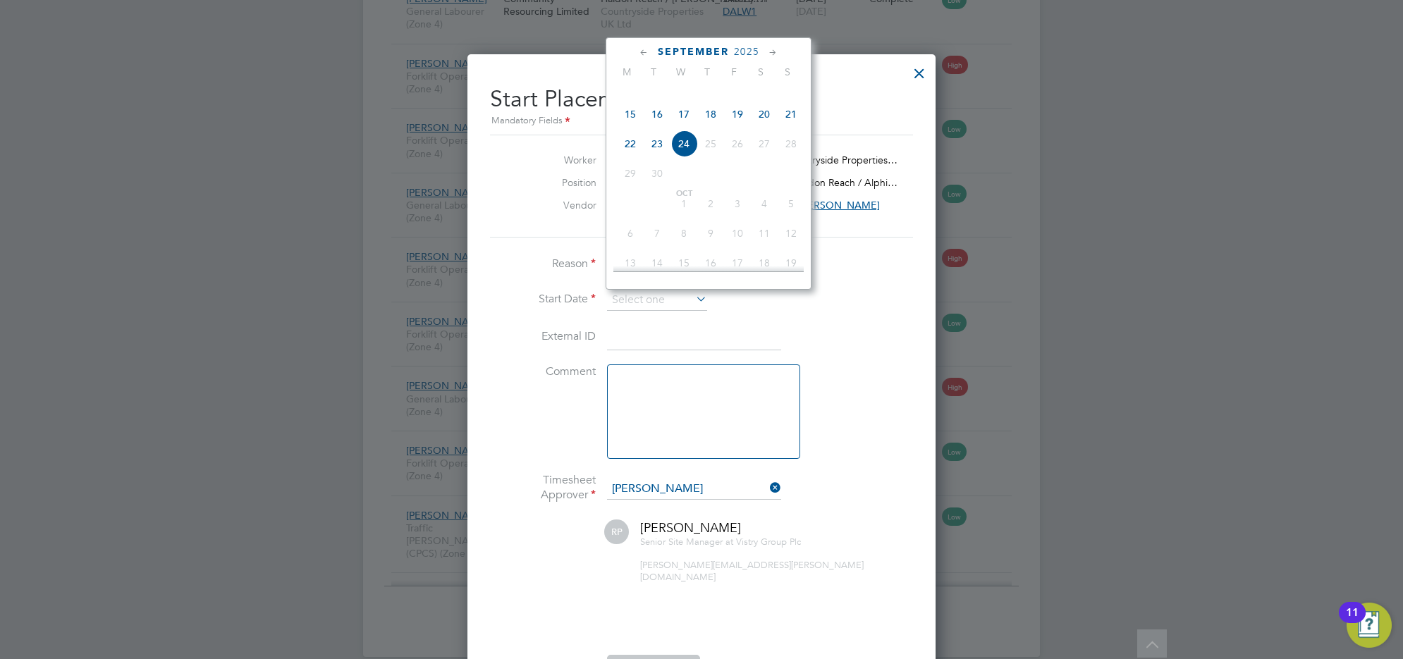
click at [633, 126] on span "15" at bounding box center [630, 114] width 27 height 27
type input "[DATE]"
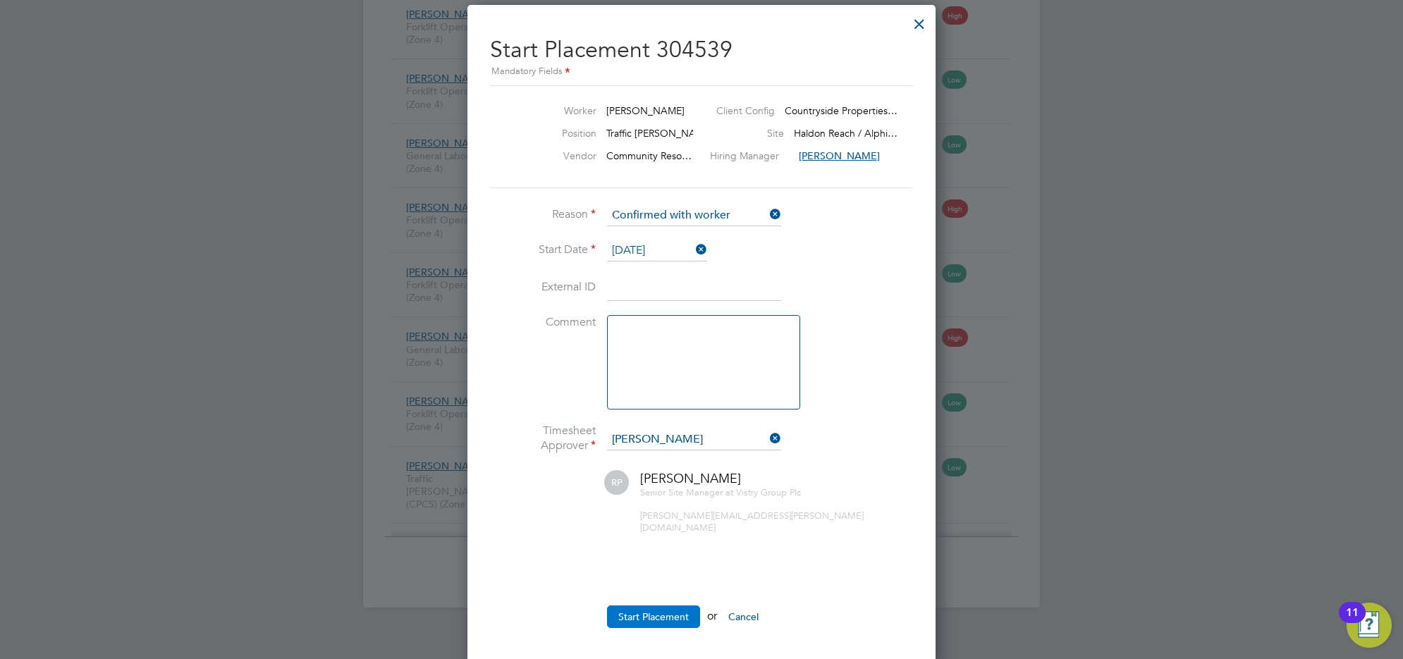
click at [654, 606] on button "Start Placement" at bounding box center [653, 617] width 93 height 23
